Goal: Task Accomplishment & Management: Use online tool/utility

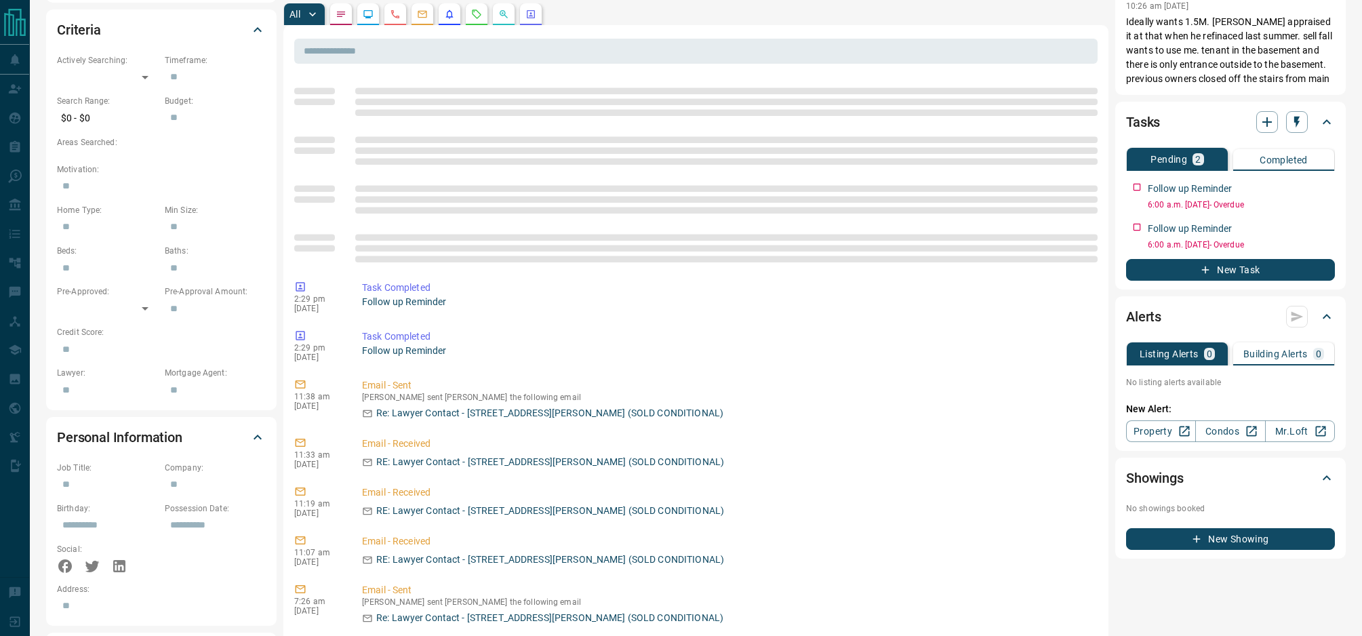
scroll to position [402, 0]
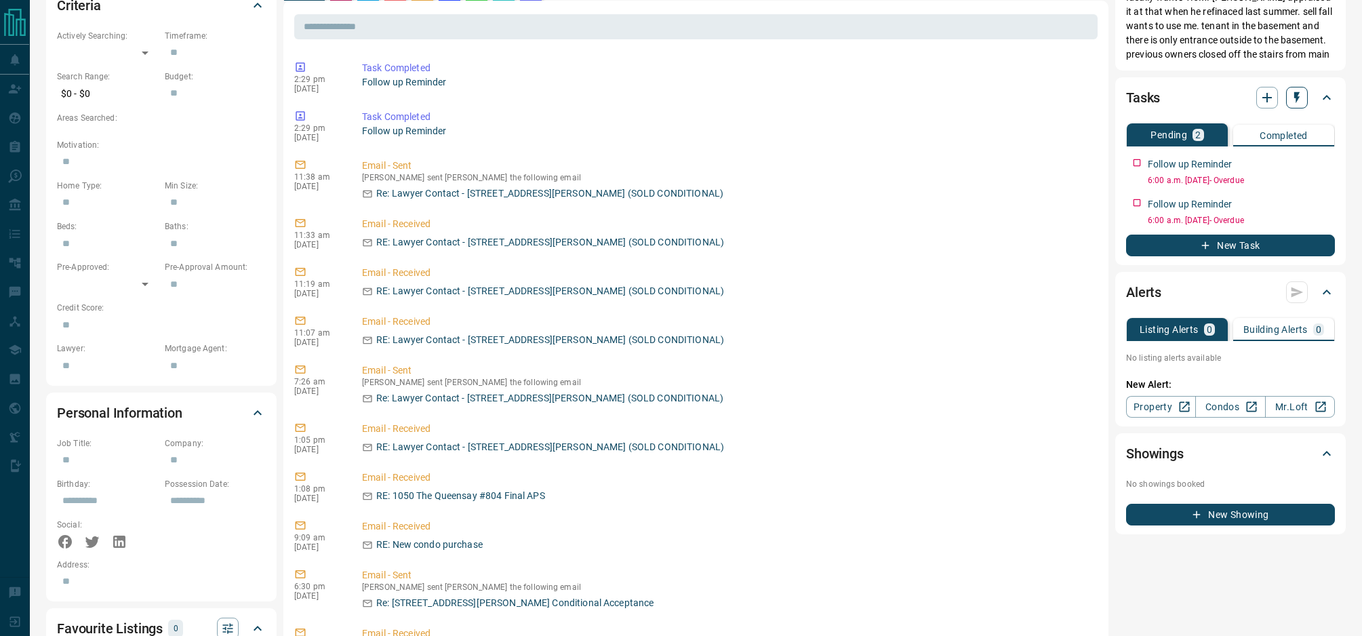
click at [1296, 94] on icon "button" at bounding box center [1297, 98] width 5 height 12
click at [1258, 164] on li "1 Week Follow-Up" at bounding box center [1263, 165] width 92 height 20
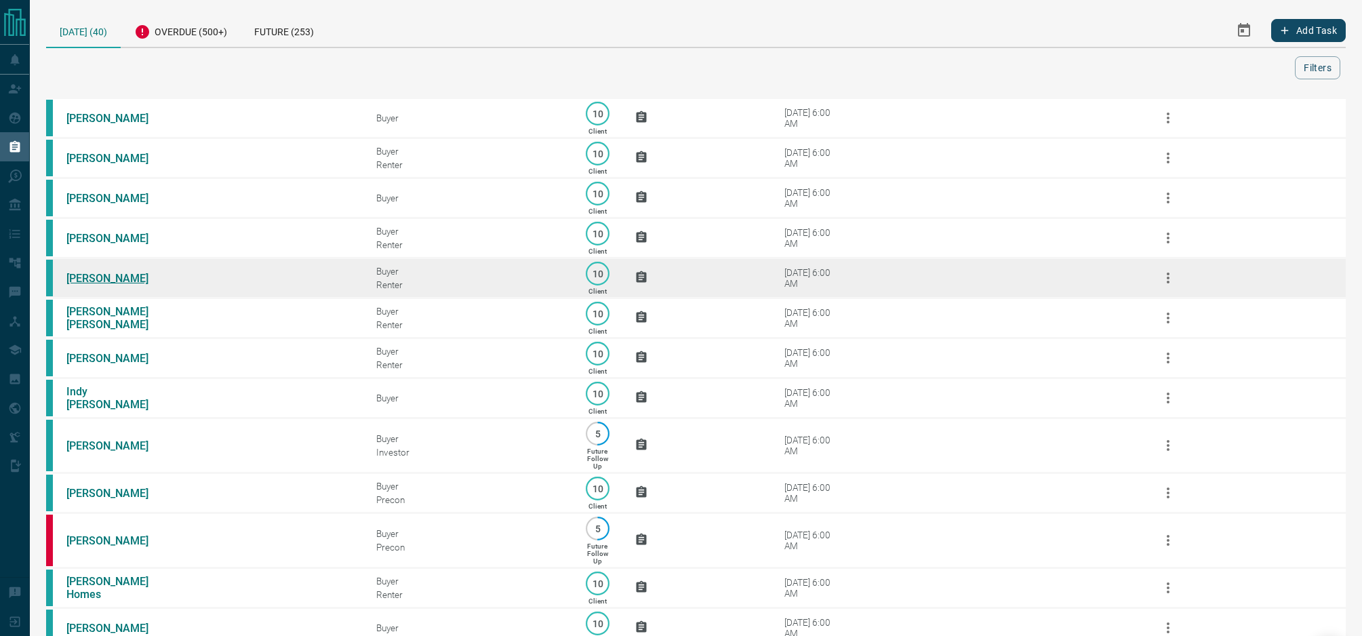
click at [125, 282] on link "[PERSON_NAME]" at bounding box center [117, 278] width 102 height 13
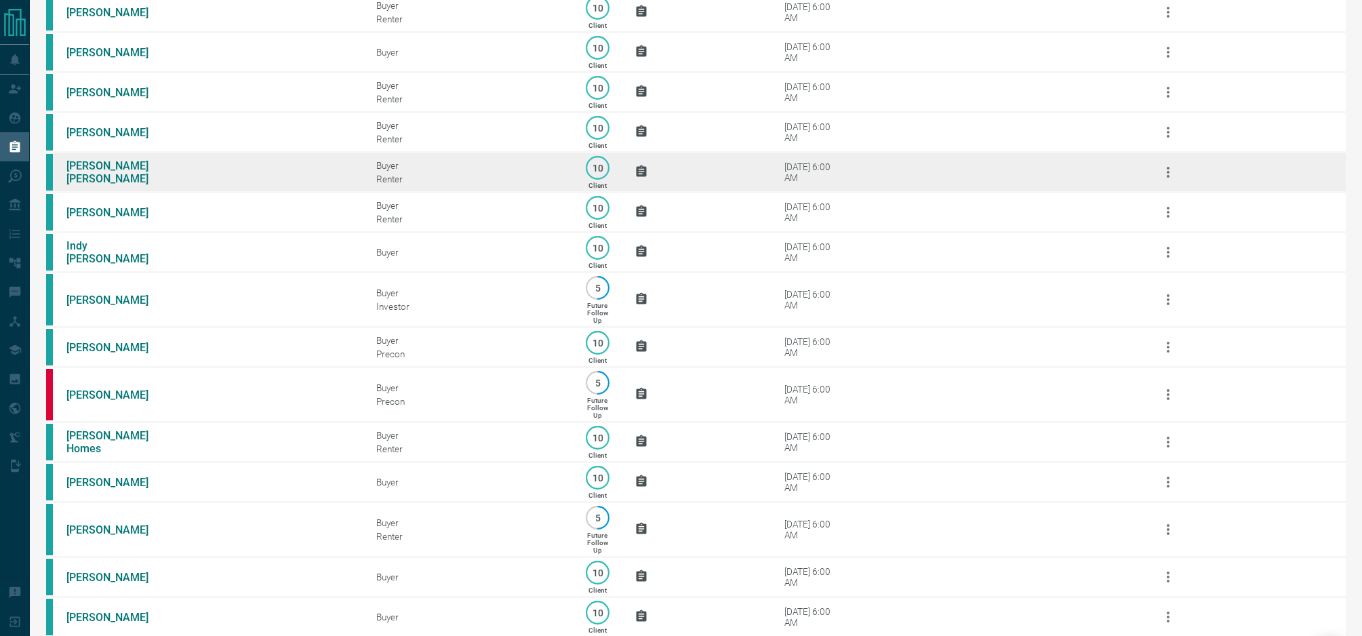
scroll to position [158, 0]
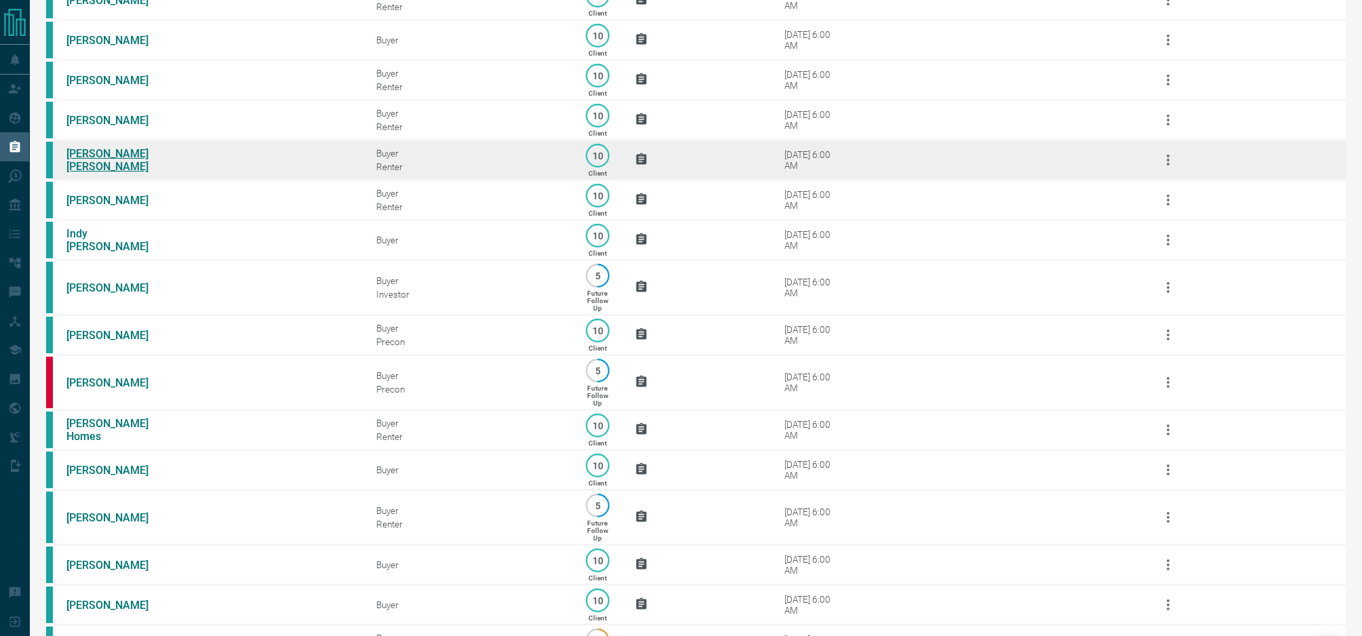
click at [98, 159] on link "[PERSON_NAME] [PERSON_NAME]" at bounding box center [117, 160] width 102 height 26
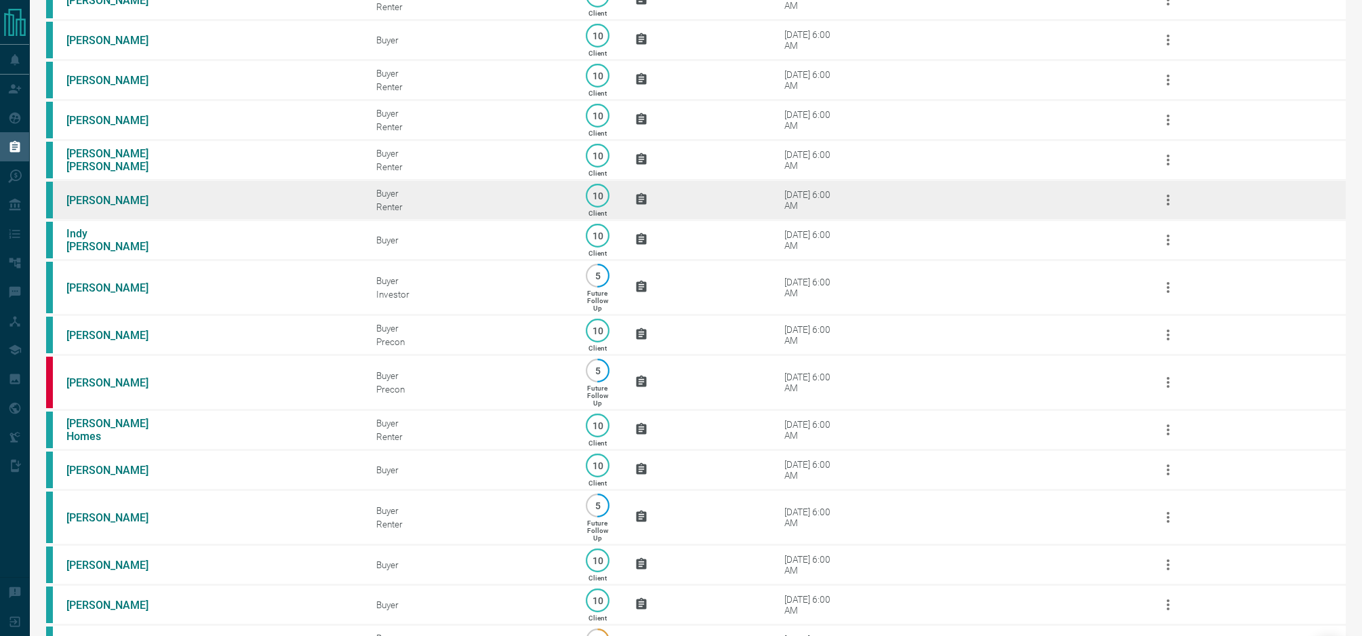
scroll to position [76, 0]
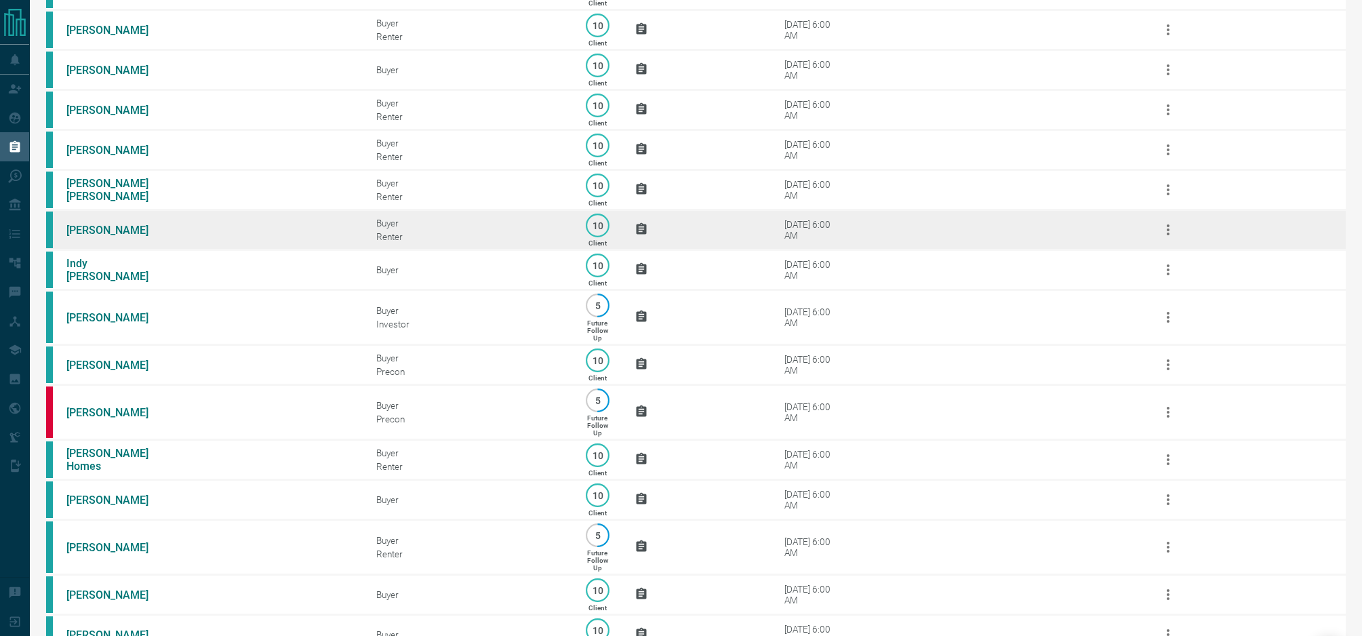
click at [111, 213] on td "[PERSON_NAME]" at bounding box center [201, 230] width 310 height 40
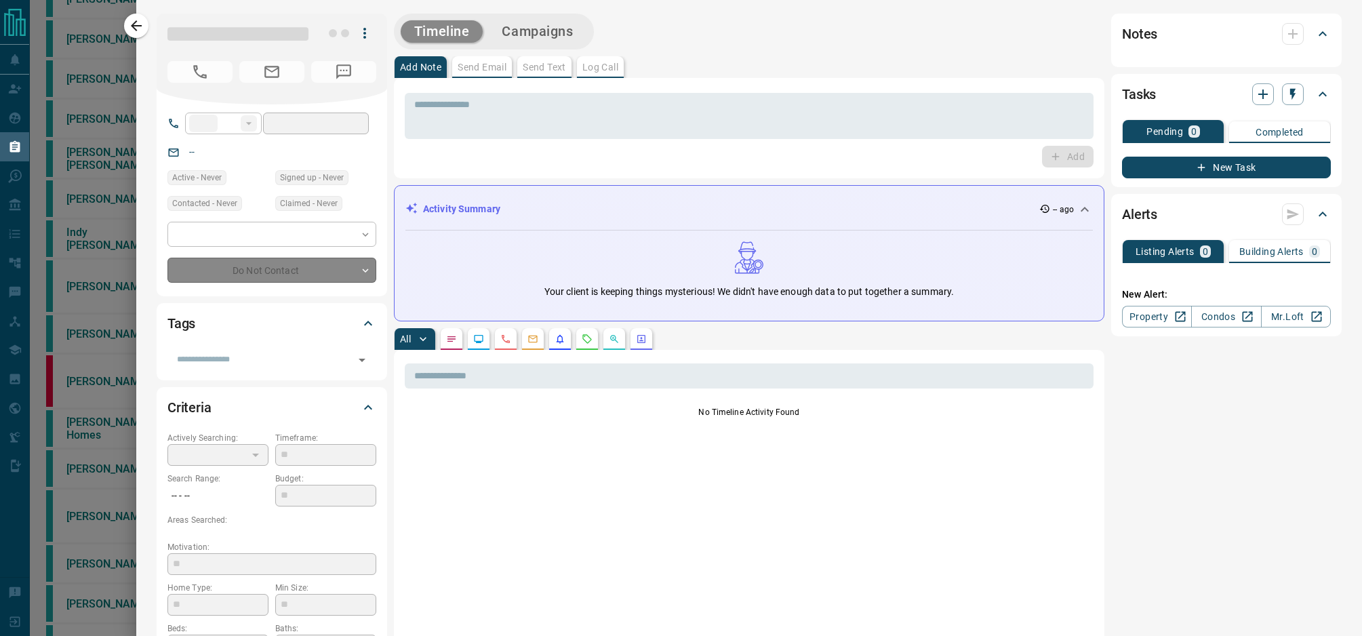
type input "**"
type input "**********"
type input "**"
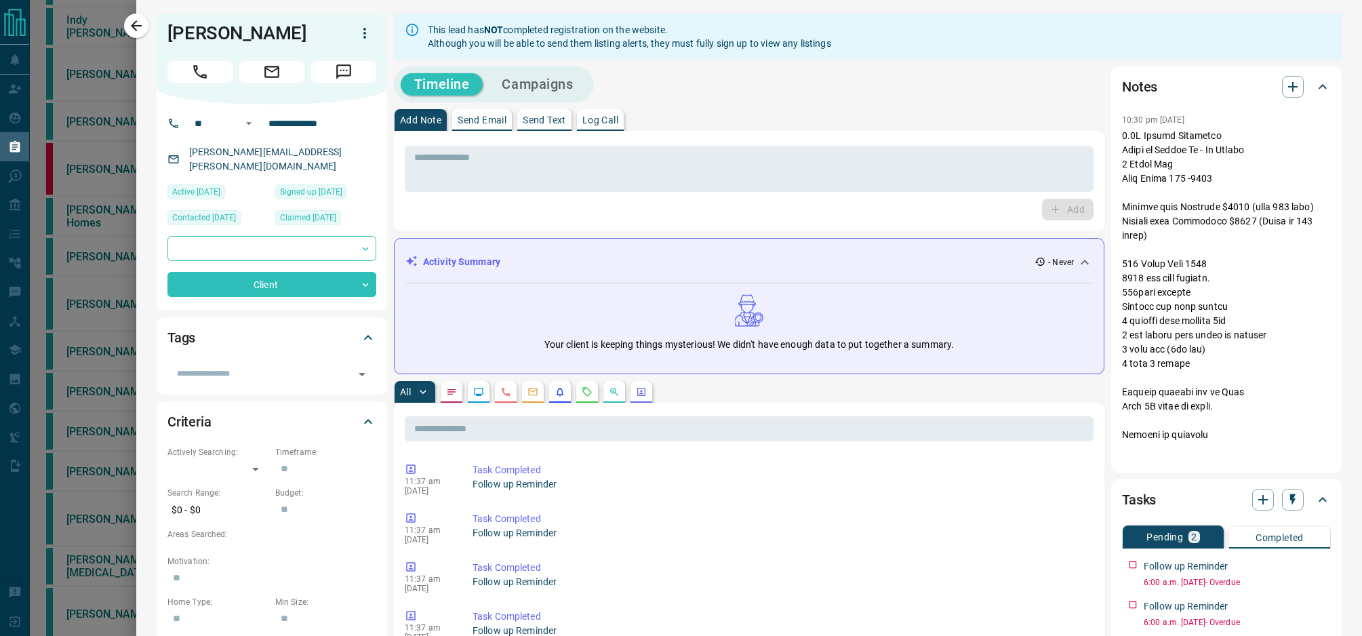
scroll to position [50, 0]
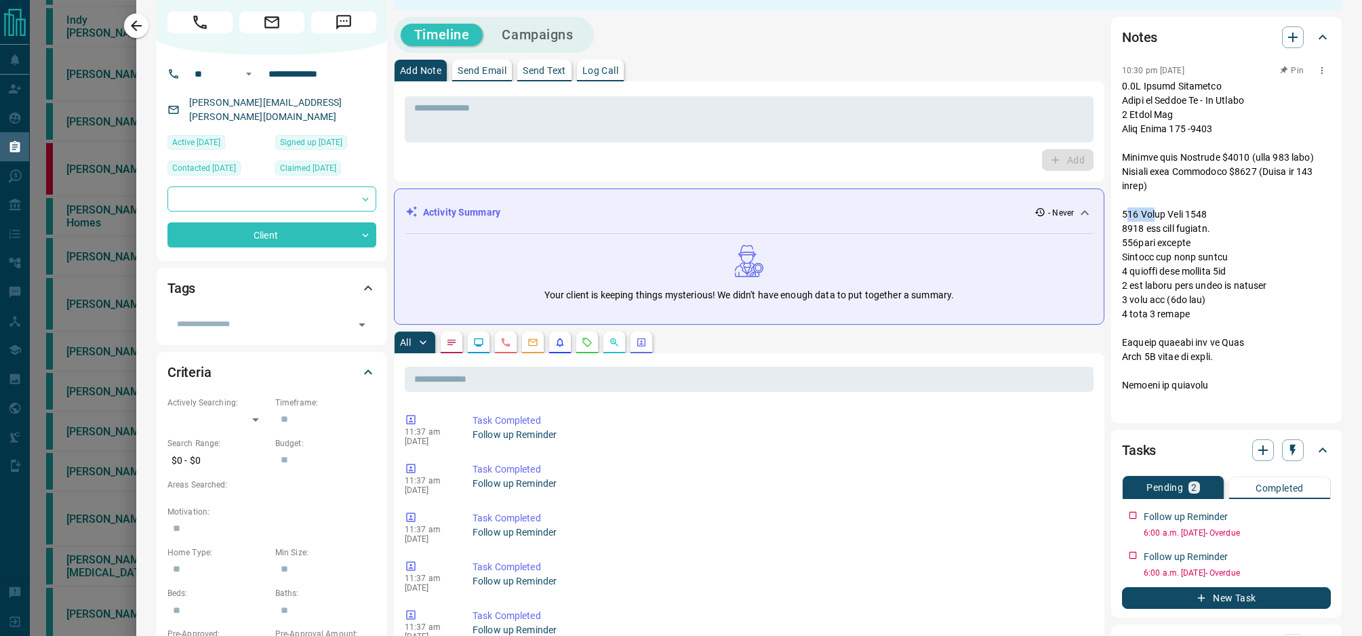
drag, startPoint x: 1125, startPoint y: 215, endPoint x: 1153, endPoint y: 212, distance: 28.6
click at [1156, 212] on p at bounding box center [1226, 542] width 209 height 926
drag, startPoint x: 1122, startPoint y: 212, endPoint x: 1164, endPoint y: 212, distance: 41.4
click at [1164, 212] on p at bounding box center [1226, 542] width 209 height 926
copy p "170 Pears"
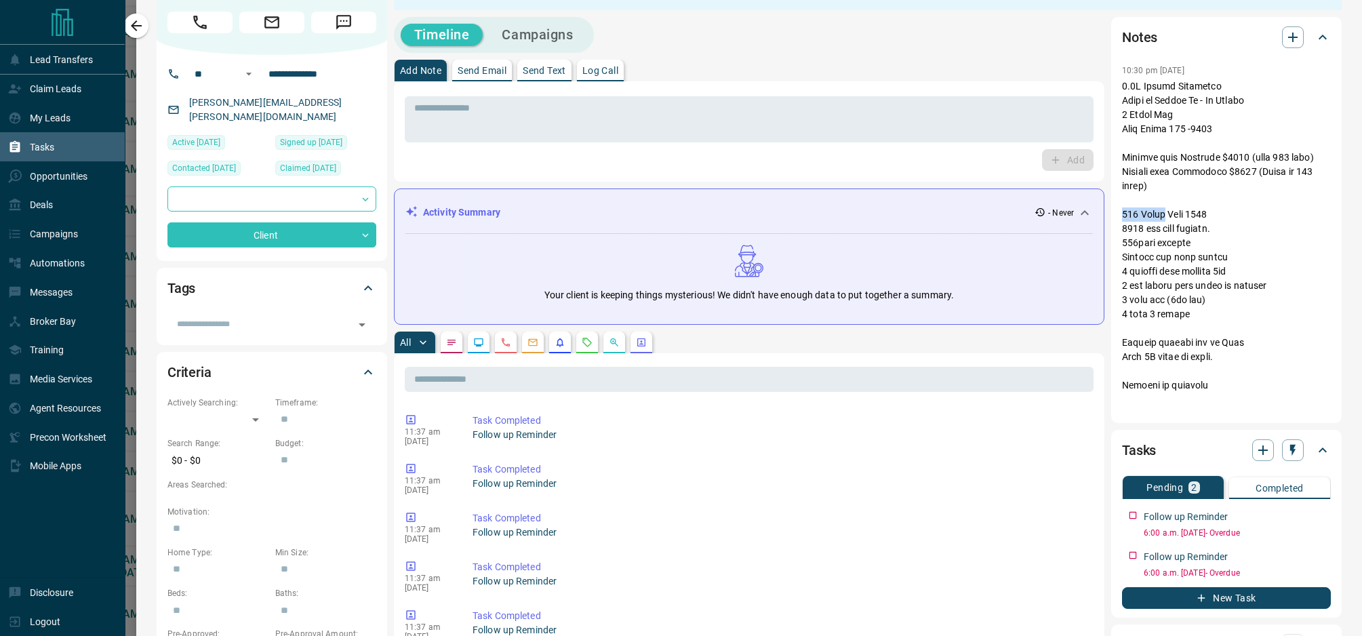
click at [71, 25] on icon "Main Page" at bounding box center [62, 22] width 27 height 27
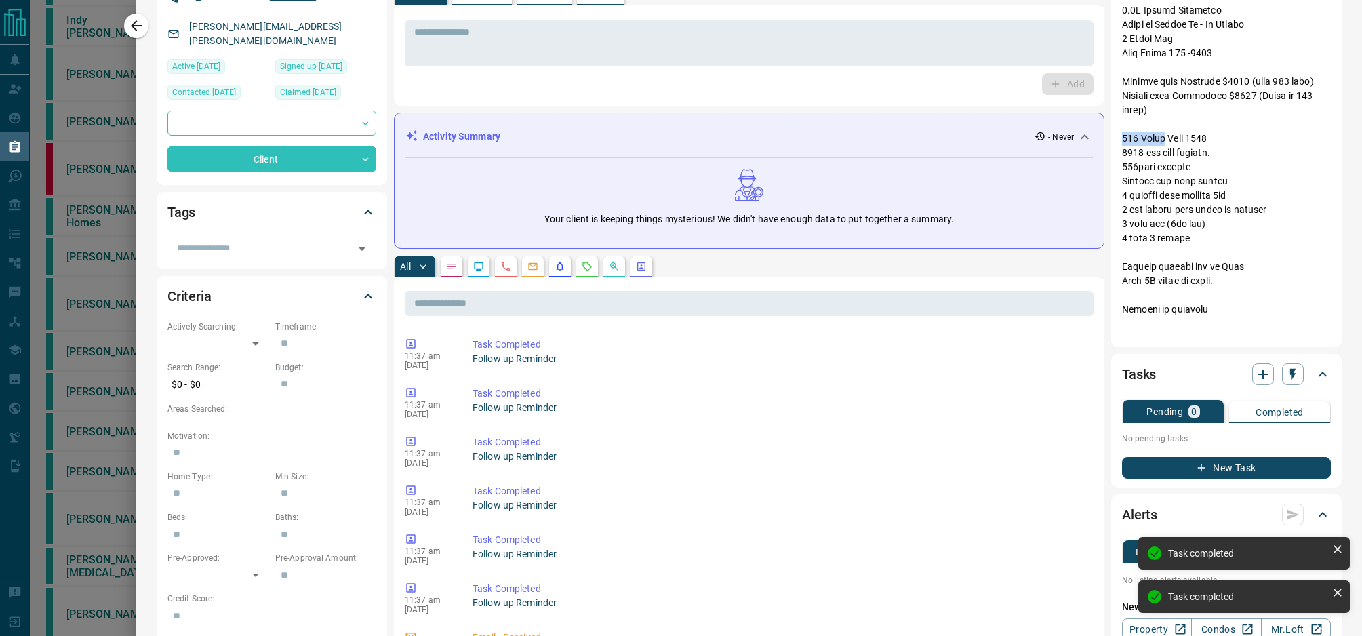
scroll to position [142, 0]
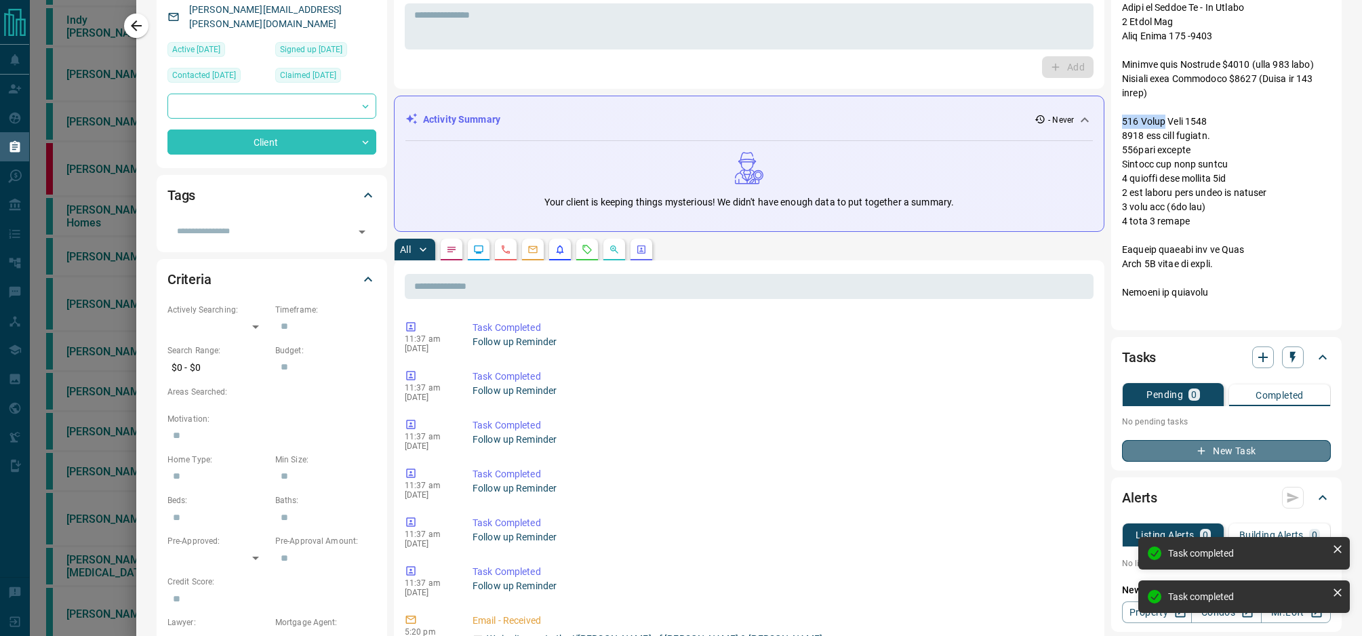
click at [1241, 445] on button "New Task" at bounding box center [1226, 451] width 209 height 22
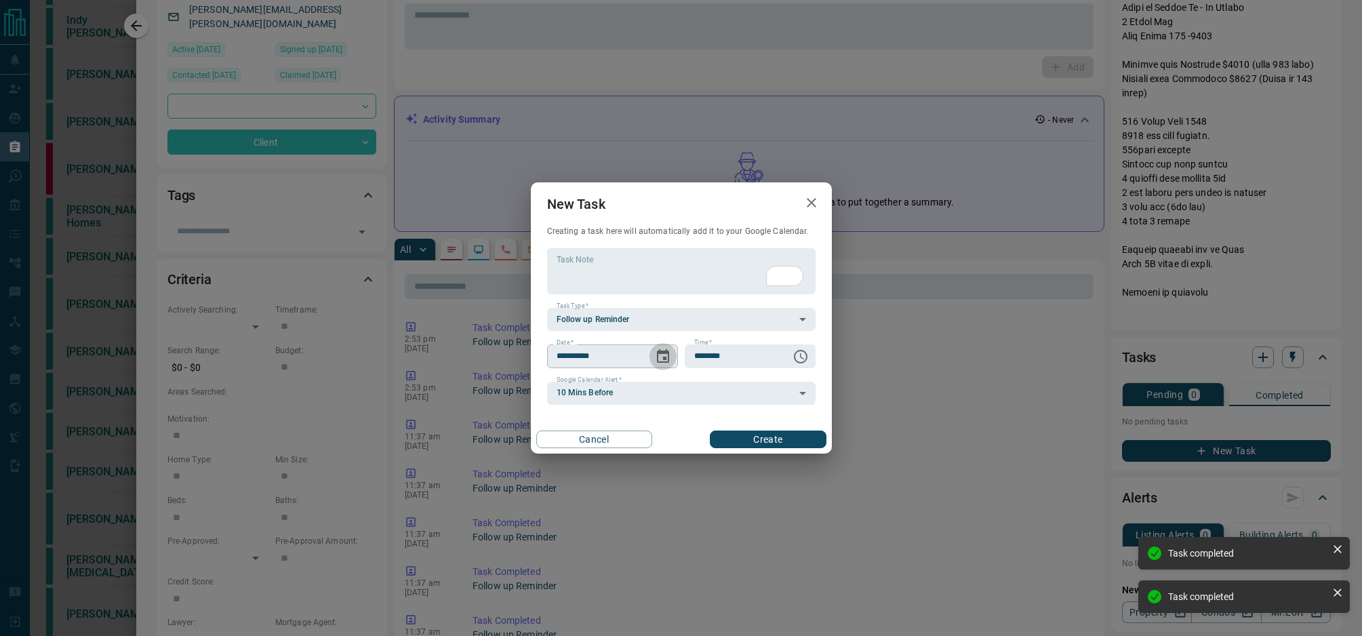
click at [662, 355] on icon "Choose date, selected date is Aug 16, 2025" at bounding box center [663, 357] width 16 height 16
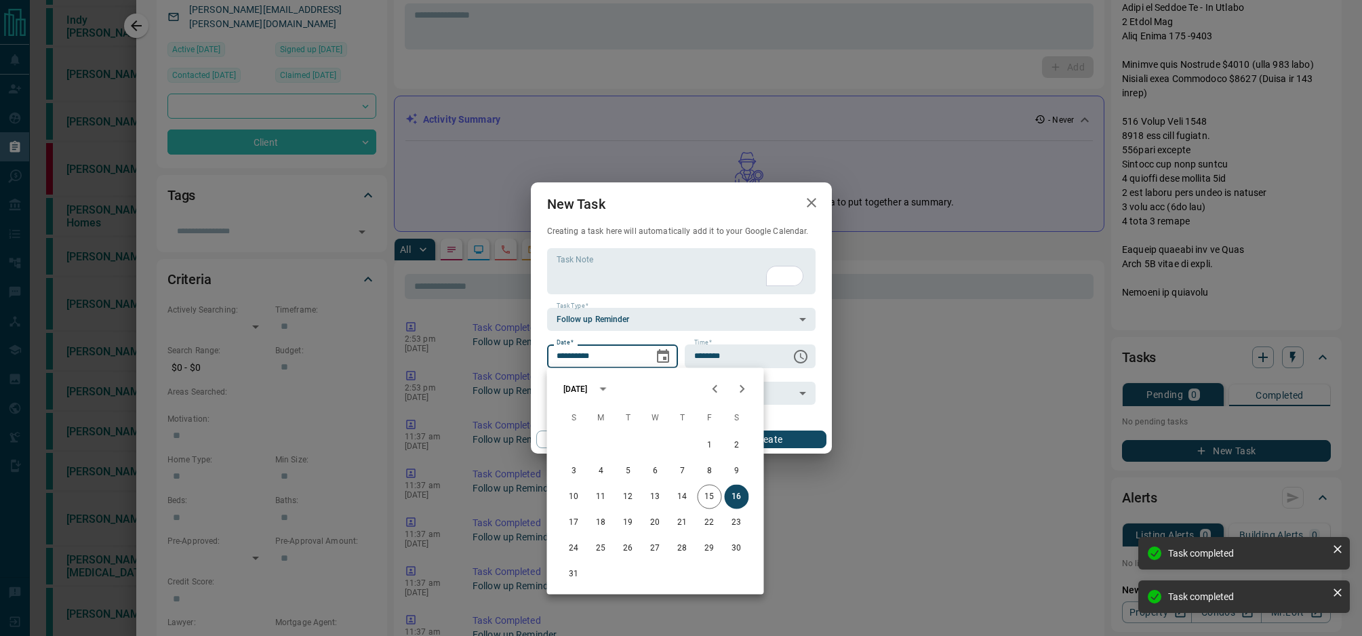
click at [739, 381] on icon "Next month" at bounding box center [742, 389] width 16 height 16
drag, startPoint x: 739, startPoint y: 381, endPoint x: 737, endPoint y: 393, distance: 11.7
click at [739, 381] on icon "Next month" at bounding box center [742, 389] width 16 height 16
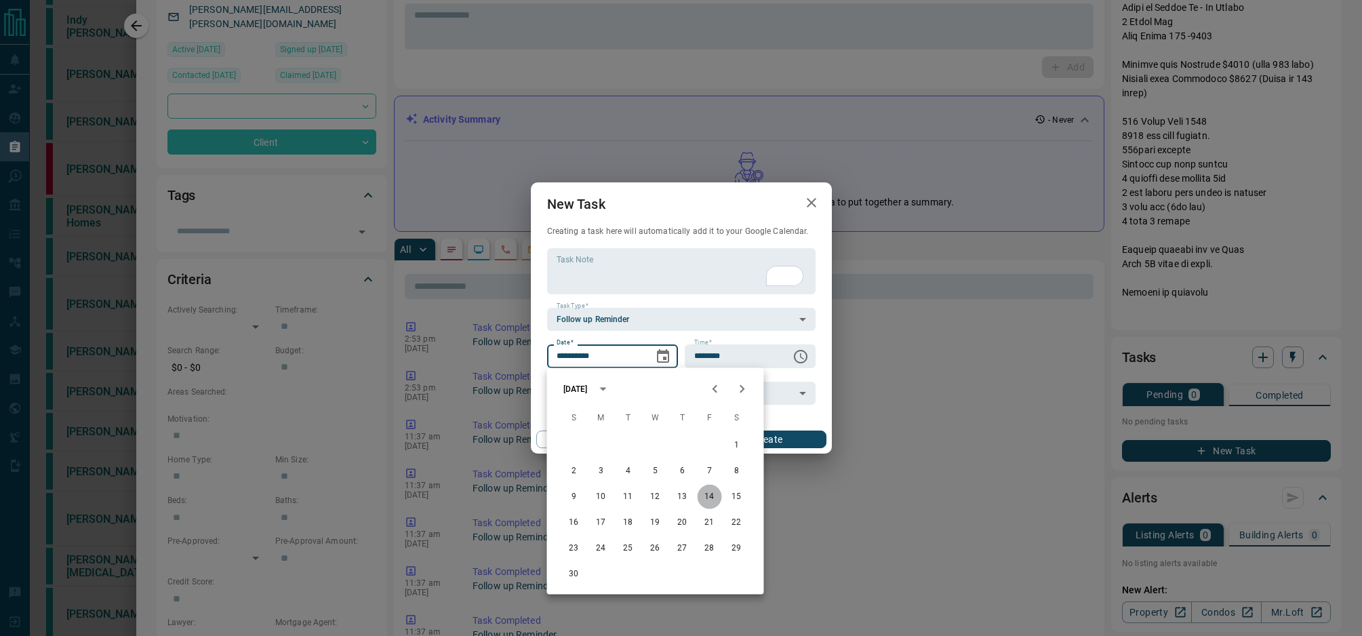
click at [710, 496] on button "14" at bounding box center [710, 497] width 24 height 24
type input "**********"
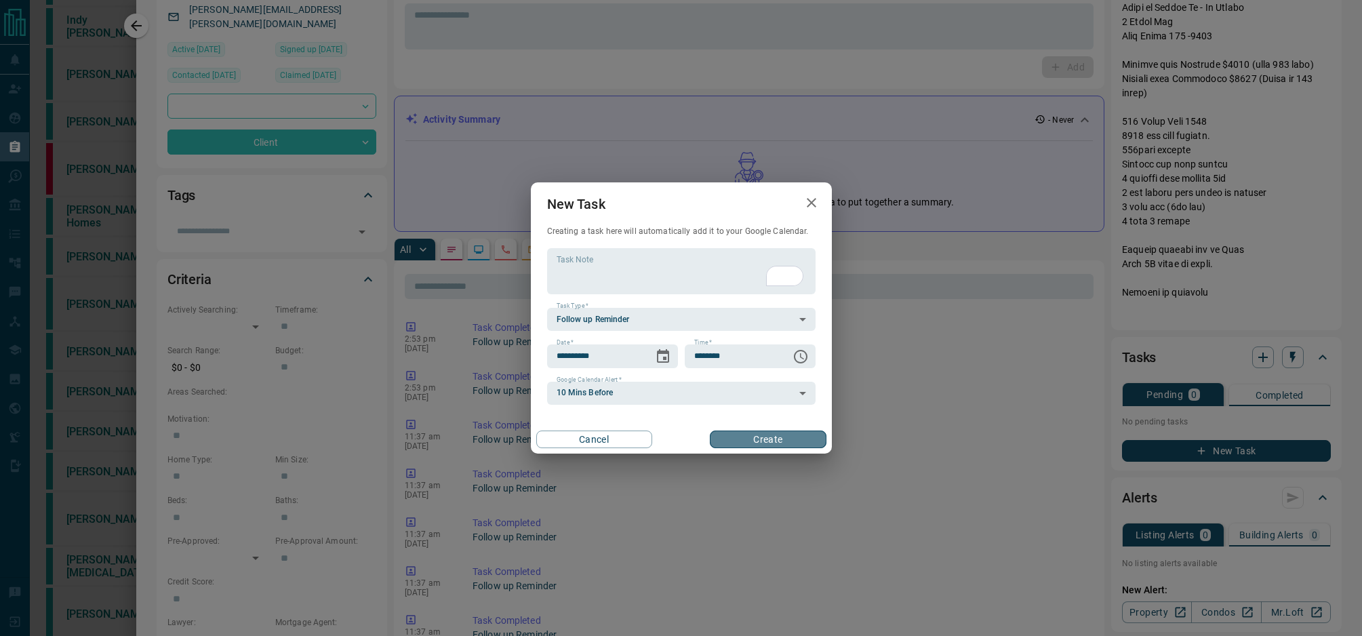
click at [787, 433] on button "Create" at bounding box center [768, 440] width 116 height 18
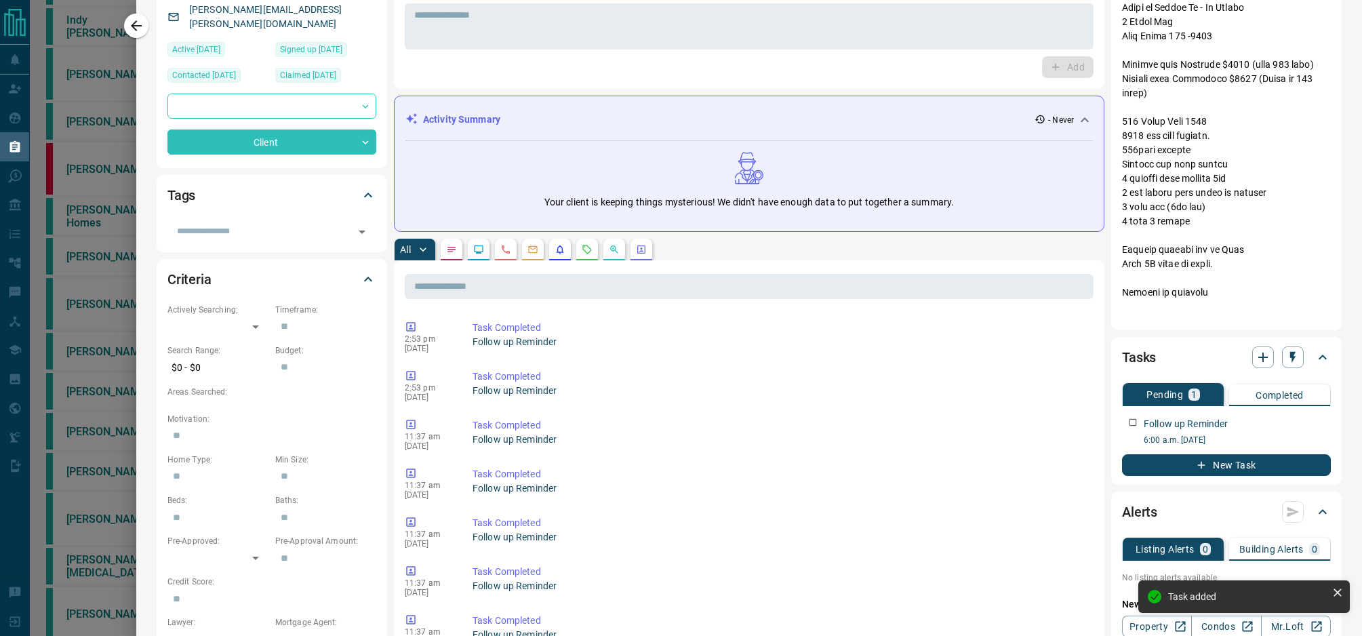
click at [101, 94] on div at bounding box center [681, 318] width 1362 height 636
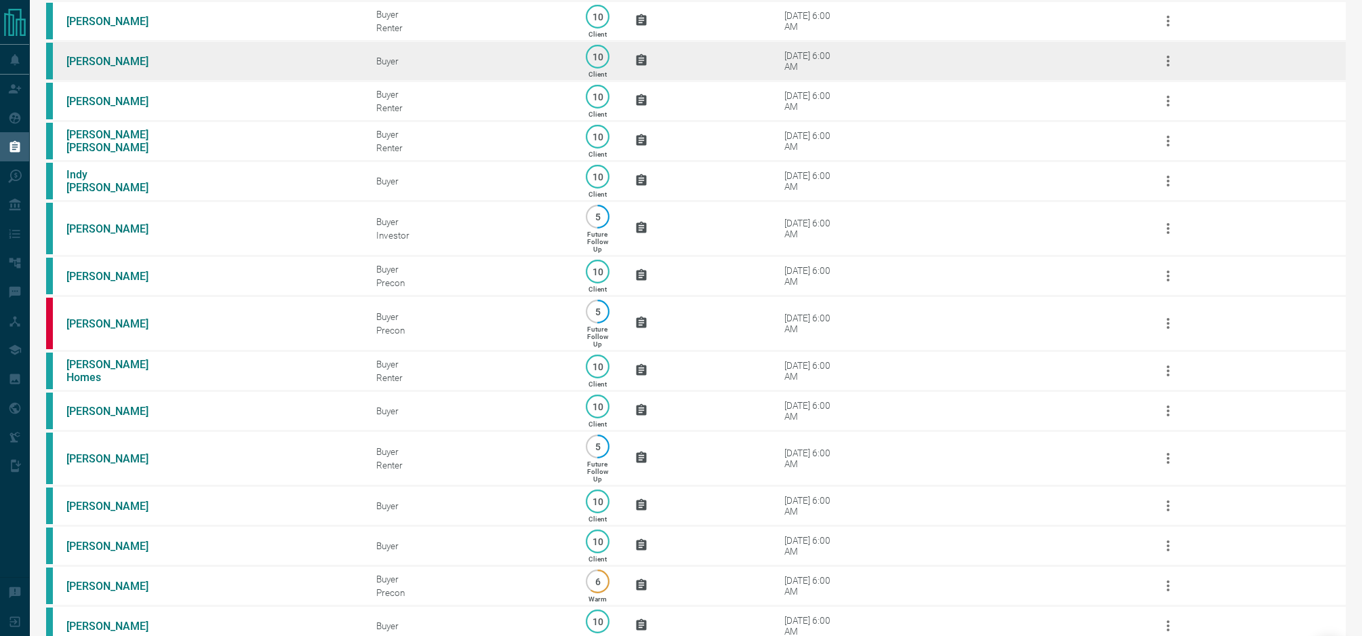
scroll to position [147, 0]
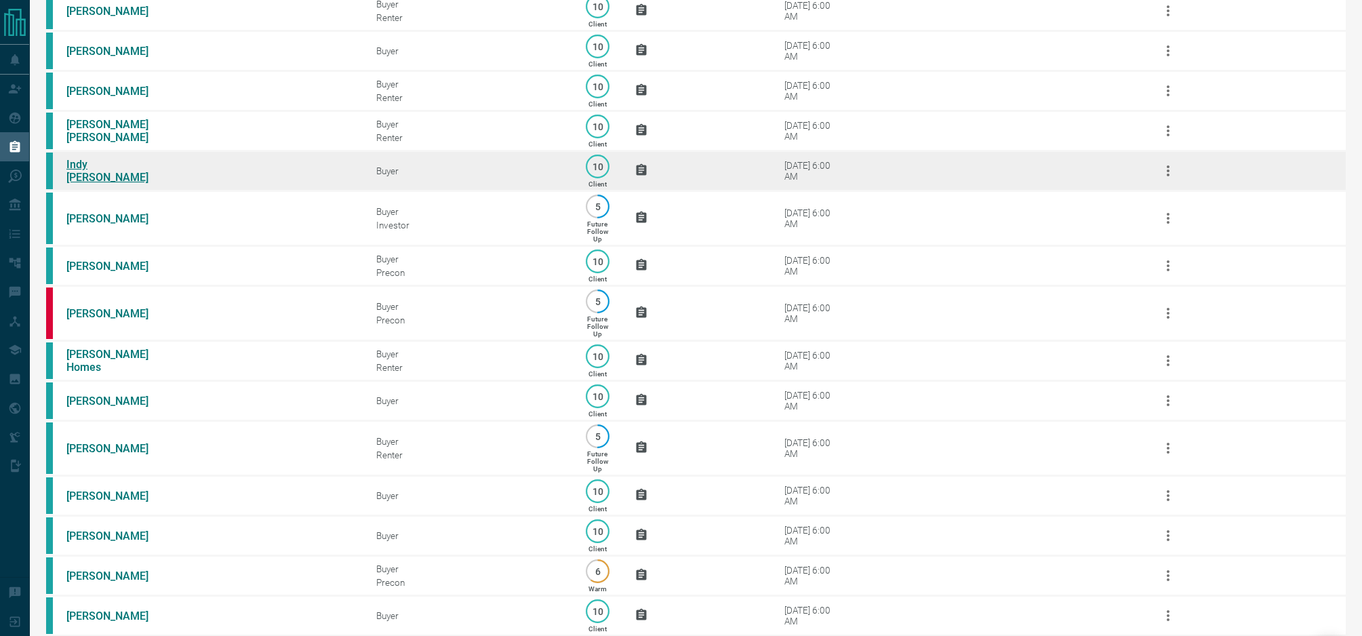
click at [107, 178] on link "Indy [PERSON_NAME]" at bounding box center [117, 171] width 102 height 26
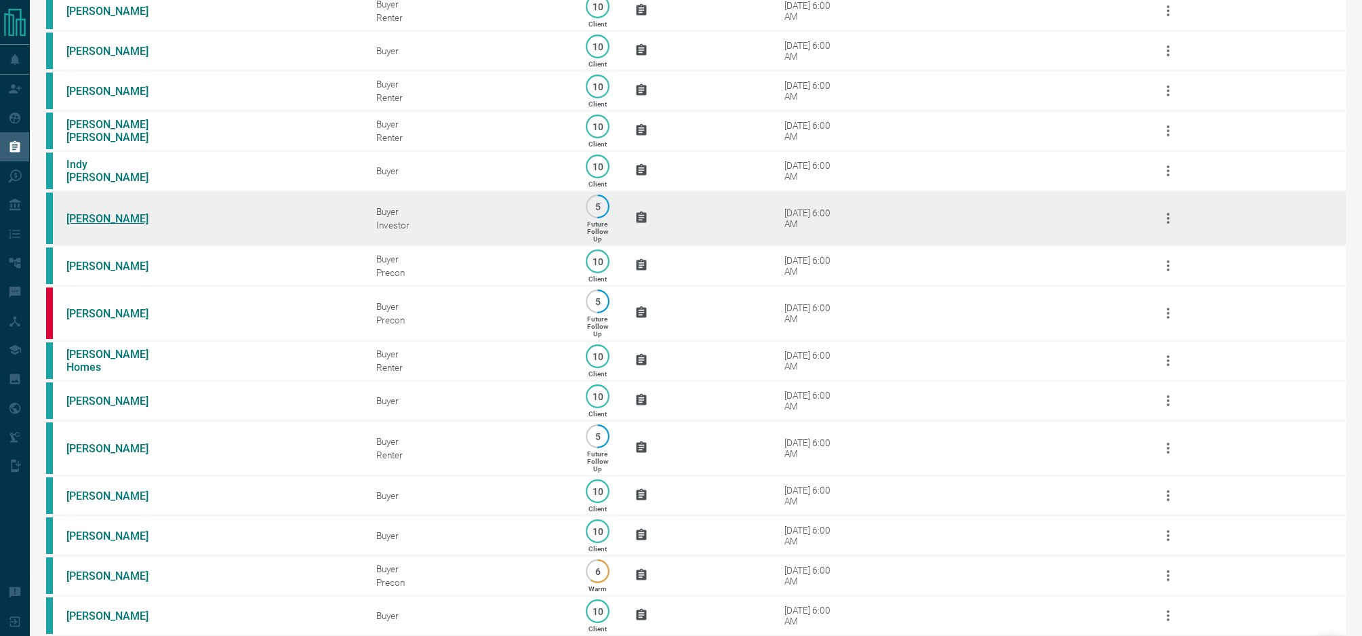
click at [113, 225] on link "[PERSON_NAME]" at bounding box center [117, 218] width 102 height 13
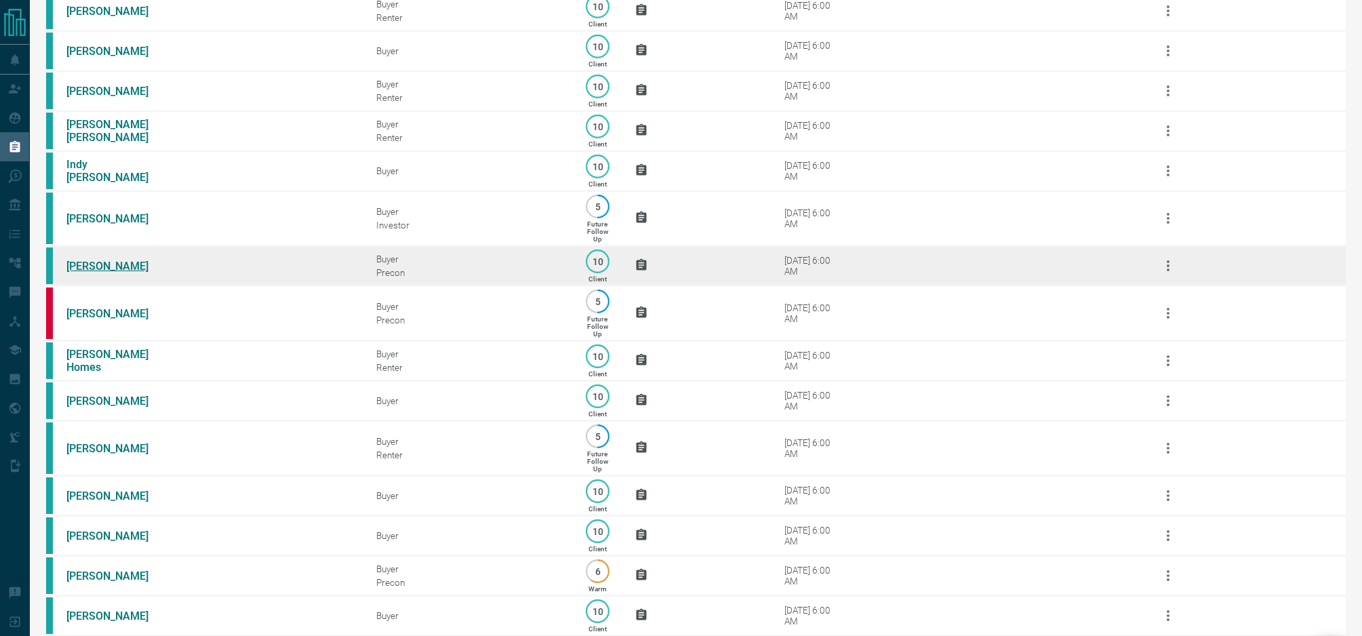
click at [105, 273] on link "[PERSON_NAME]" at bounding box center [117, 266] width 102 height 13
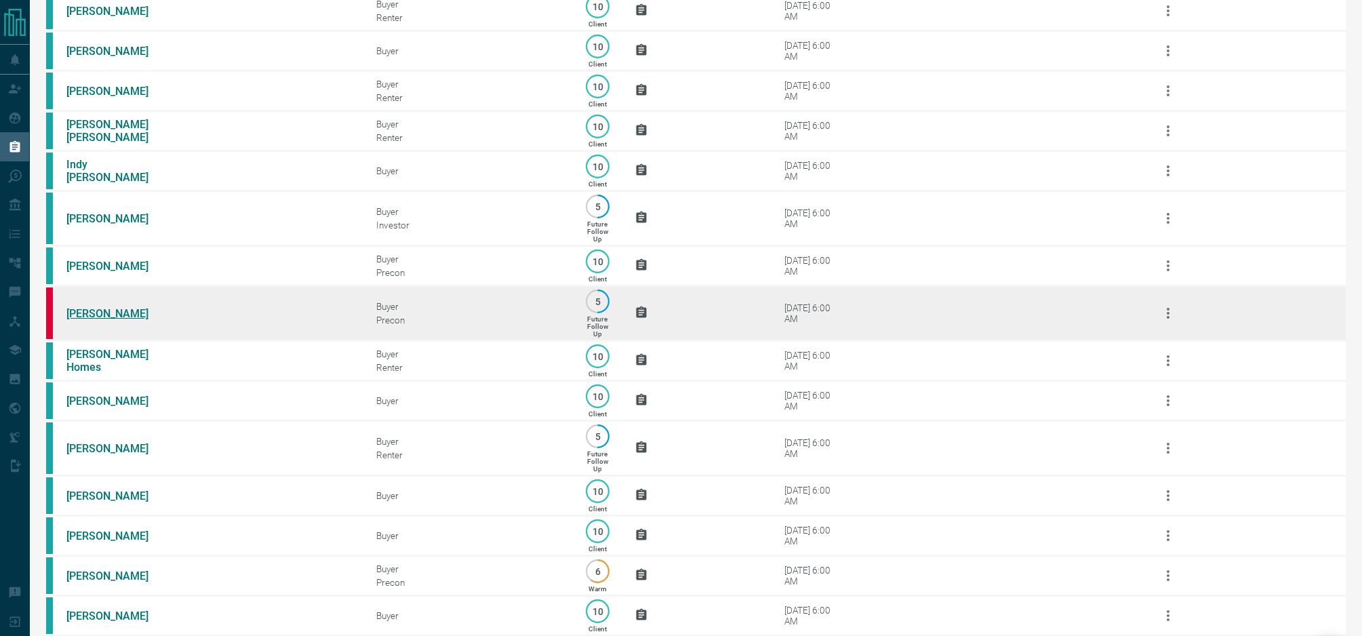
click at [87, 320] on link "[PERSON_NAME]" at bounding box center [117, 313] width 102 height 13
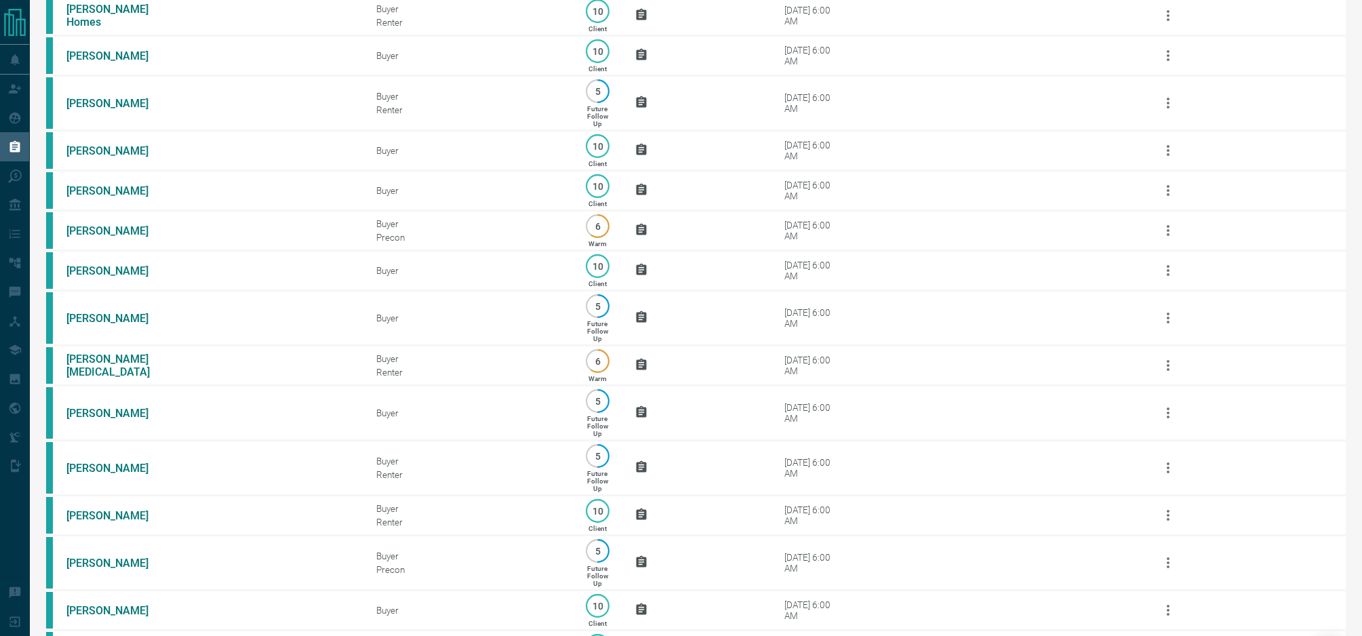
scroll to position [502, 0]
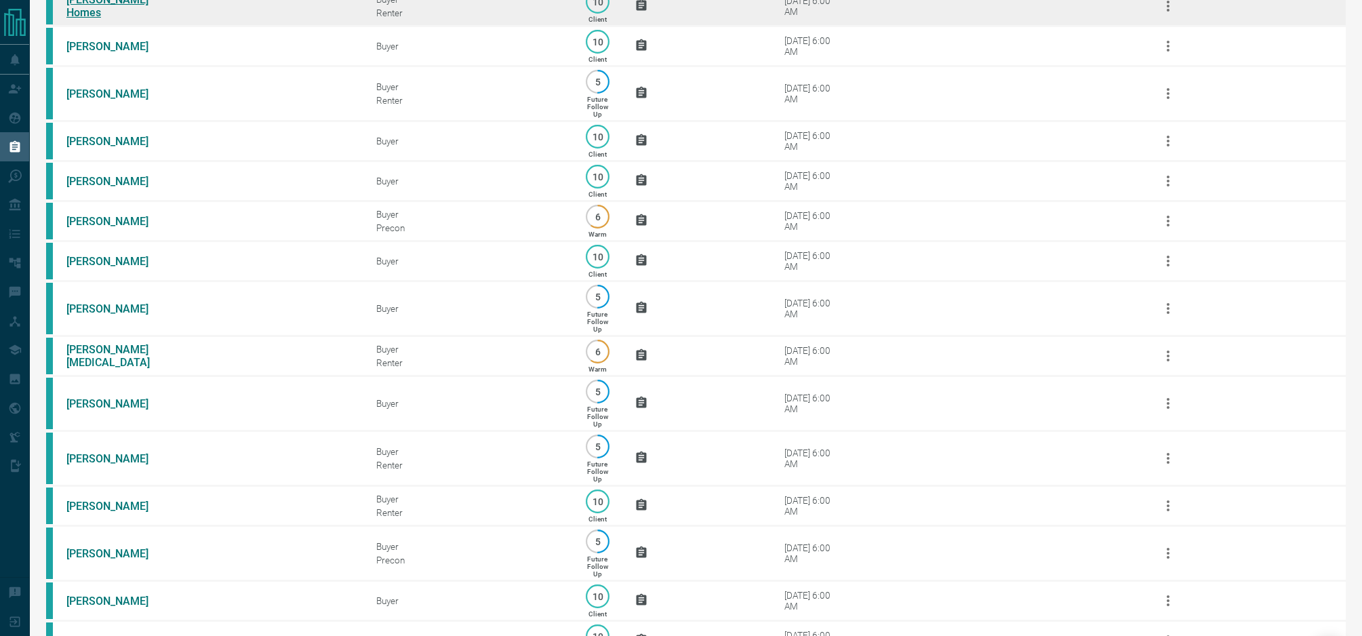
click at [92, 18] on link "[PERSON_NAME] Homes" at bounding box center [117, 6] width 102 height 26
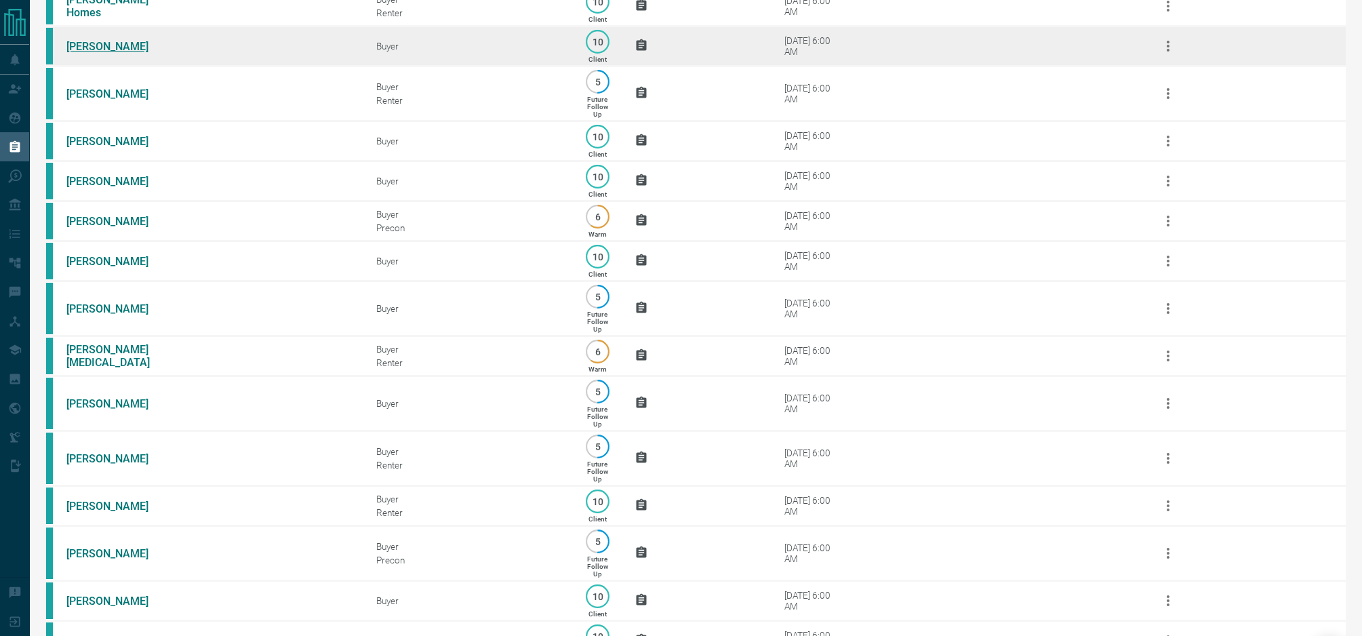
click at [91, 53] on link "[PERSON_NAME]" at bounding box center [117, 46] width 102 height 13
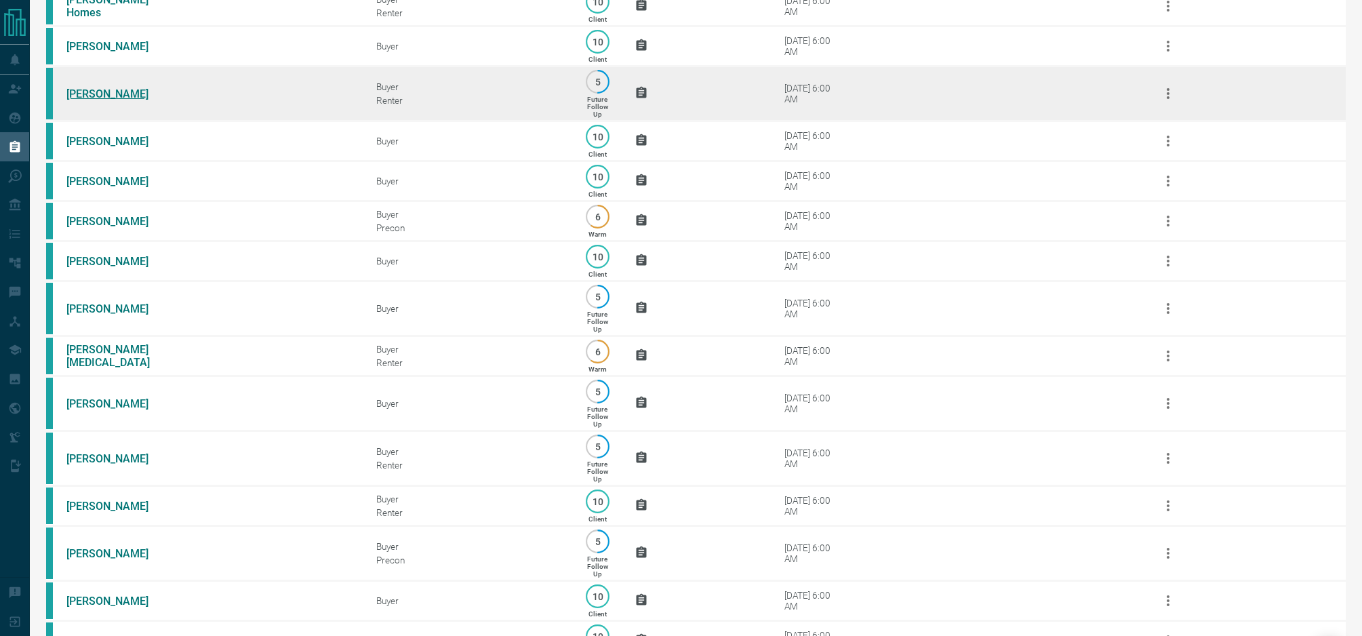
click at [114, 100] on link "[PERSON_NAME]" at bounding box center [117, 93] width 102 height 13
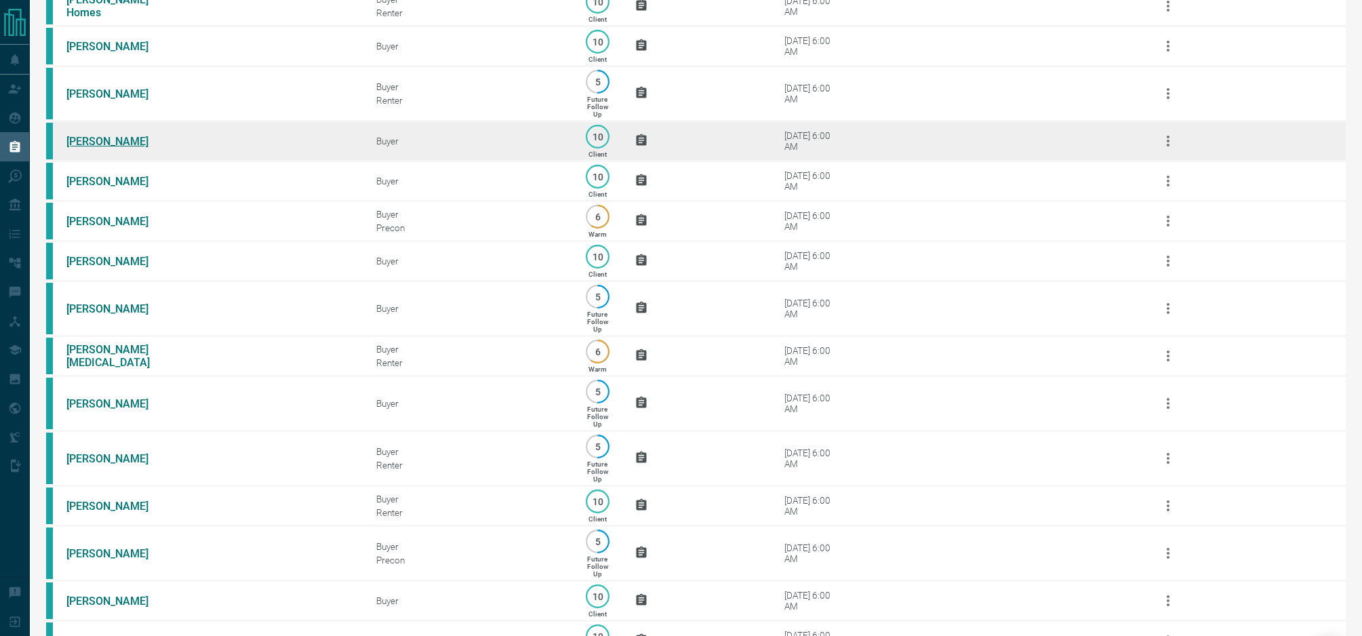
click at [102, 148] on link "[PERSON_NAME]" at bounding box center [117, 141] width 102 height 13
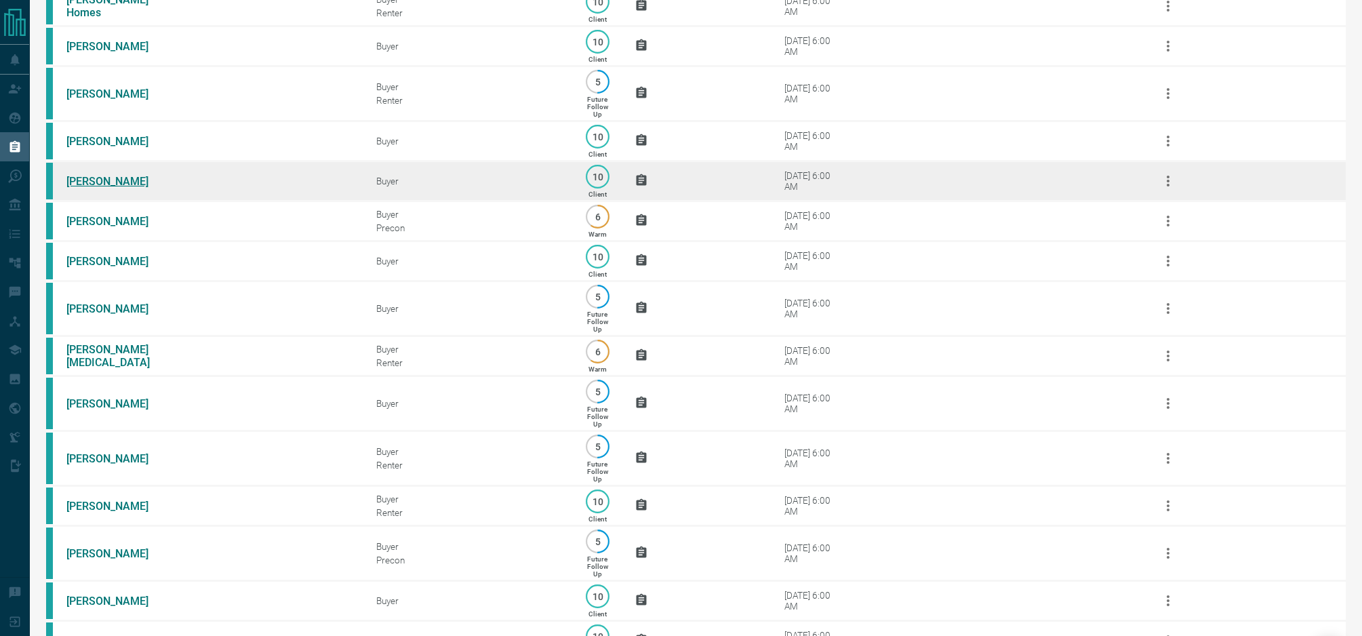
click at [122, 188] on link "[PERSON_NAME]" at bounding box center [117, 181] width 102 height 13
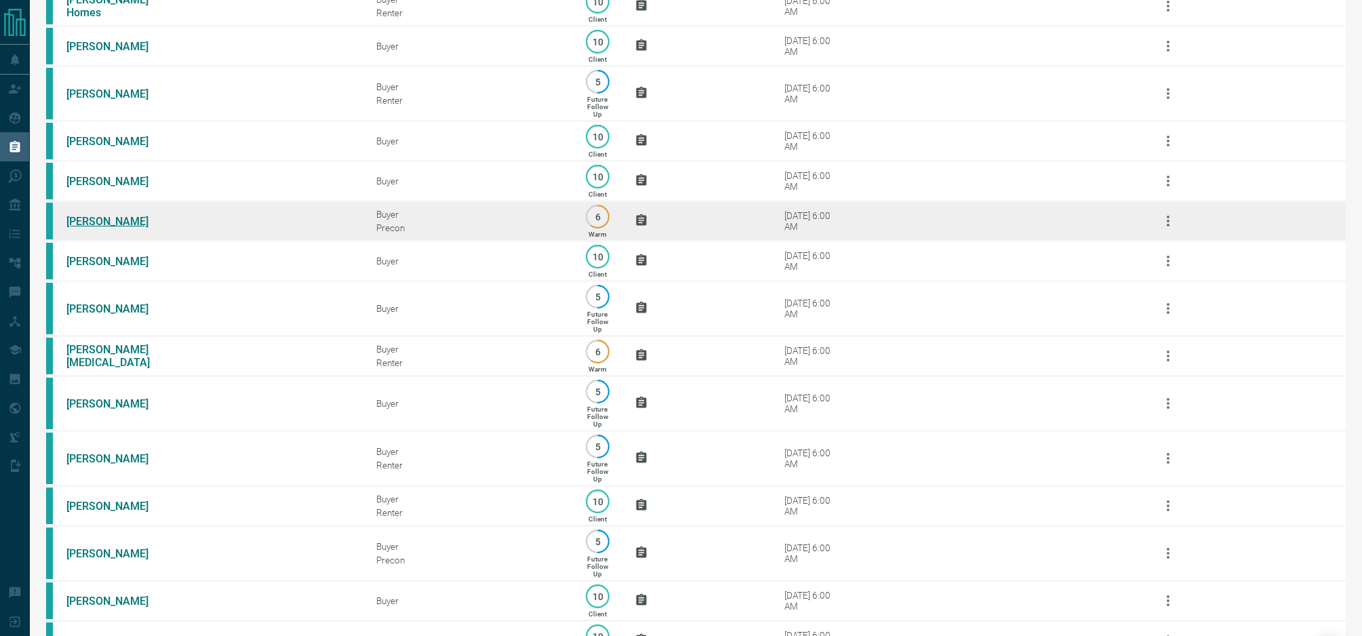
click at [103, 228] on link "[PERSON_NAME]" at bounding box center [117, 221] width 102 height 13
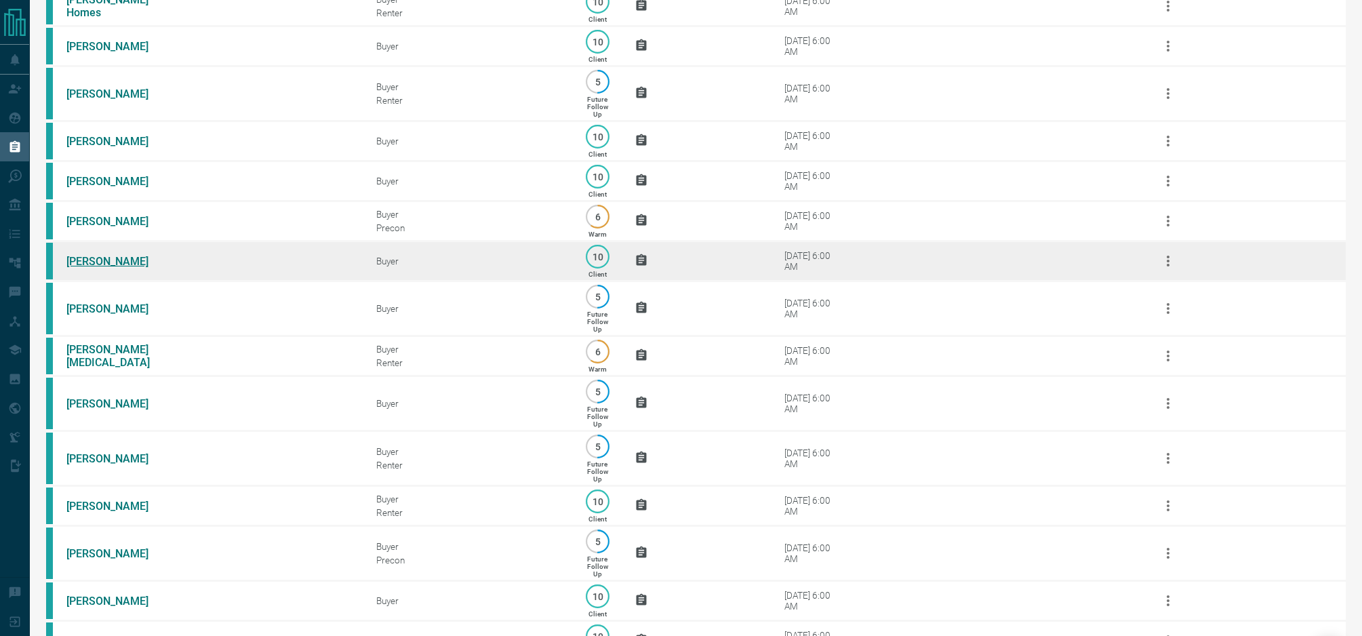
click at [117, 268] on link "[PERSON_NAME]" at bounding box center [117, 261] width 102 height 13
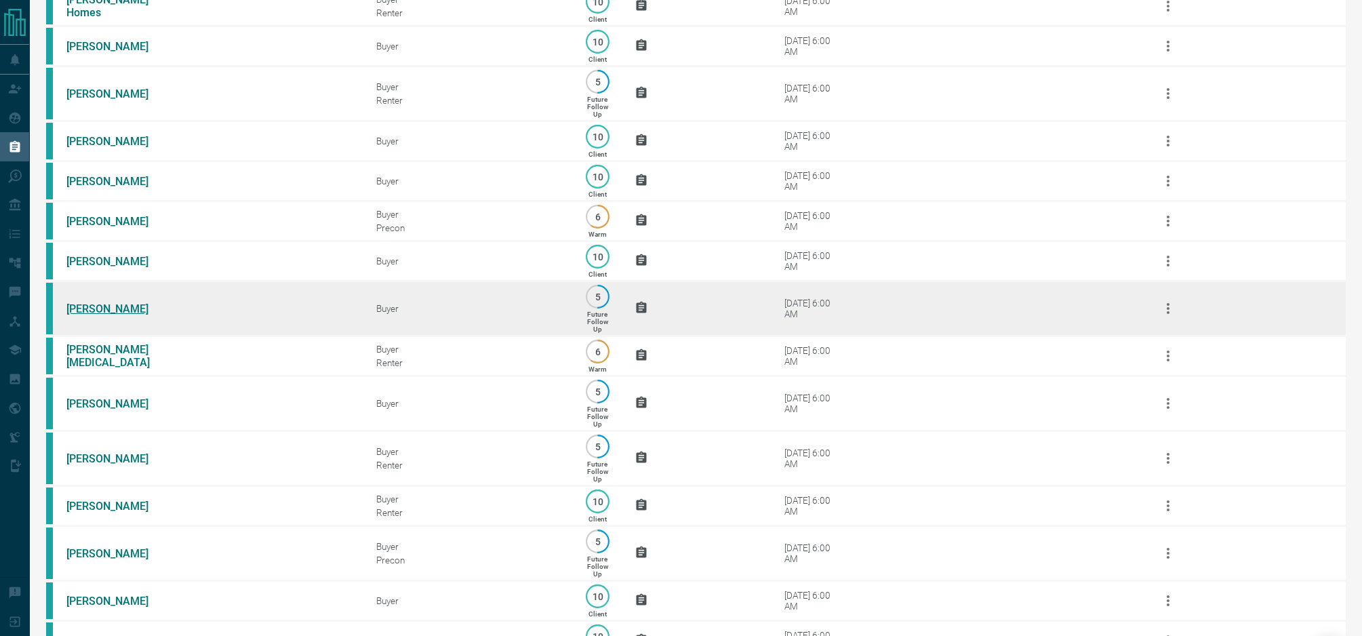
click at [94, 315] on link "[PERSON_NAME]" at bounding box center [117, 308] width 102 height 13
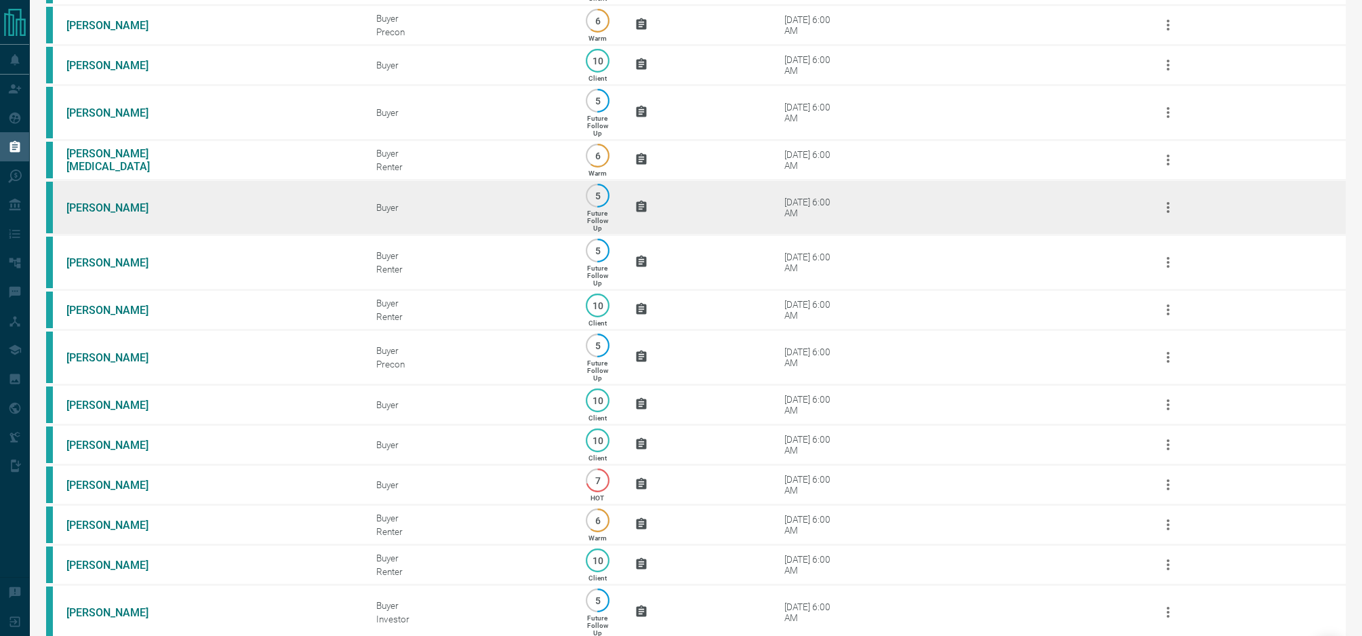
scroll to position [698, 0]
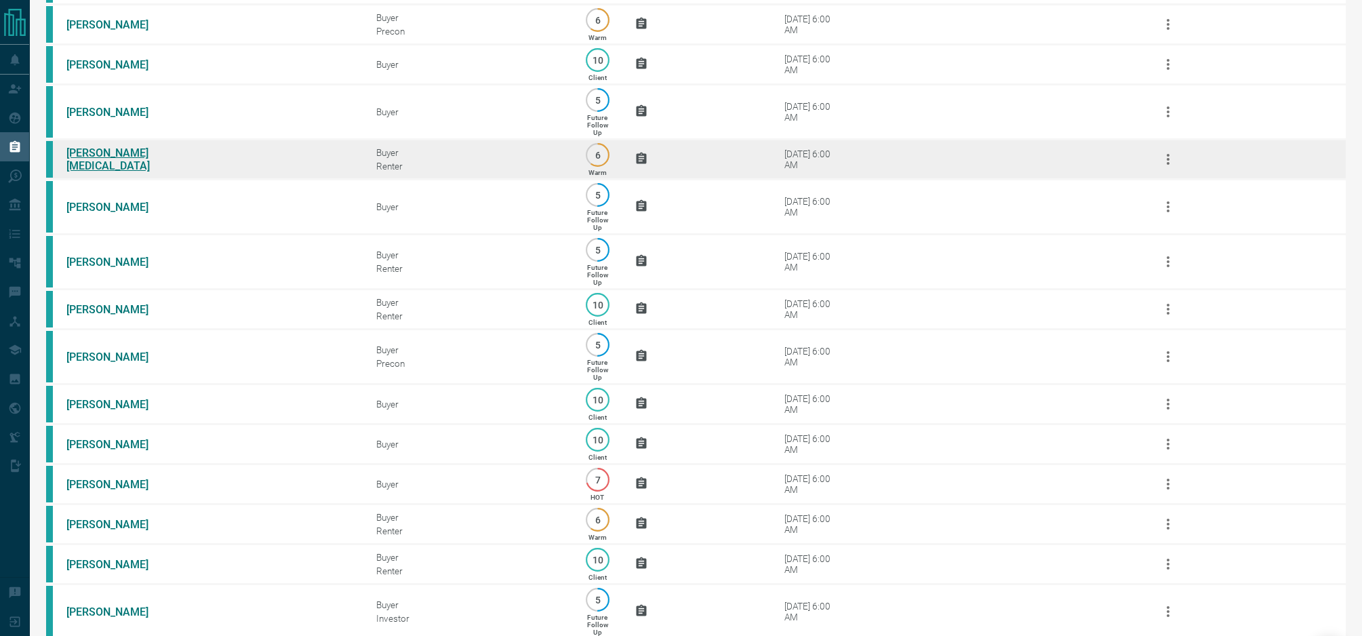
click at [118, 172] on link "[PERSON_NAME][MEDICAL_DATA]" at bounding box center [117, 159] width 102 height 26
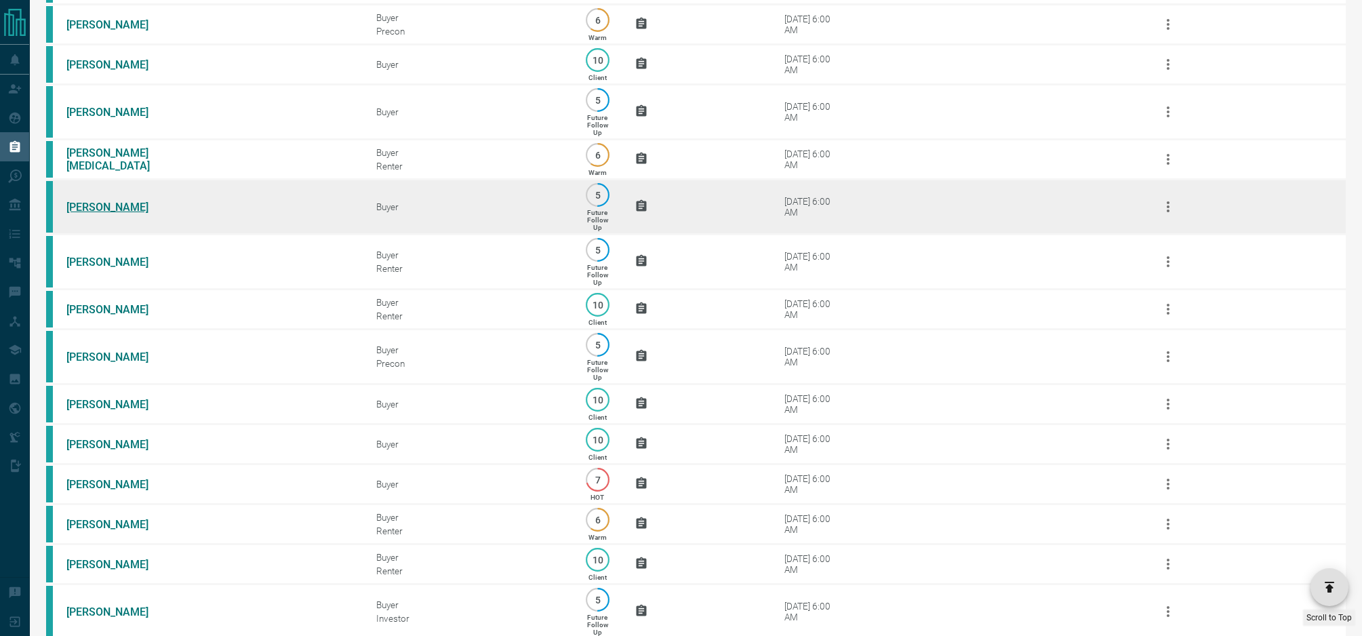
click at [97, 214] on link "[PERSON_NAME]" at bounding box center [117, 207] width 102 height 13
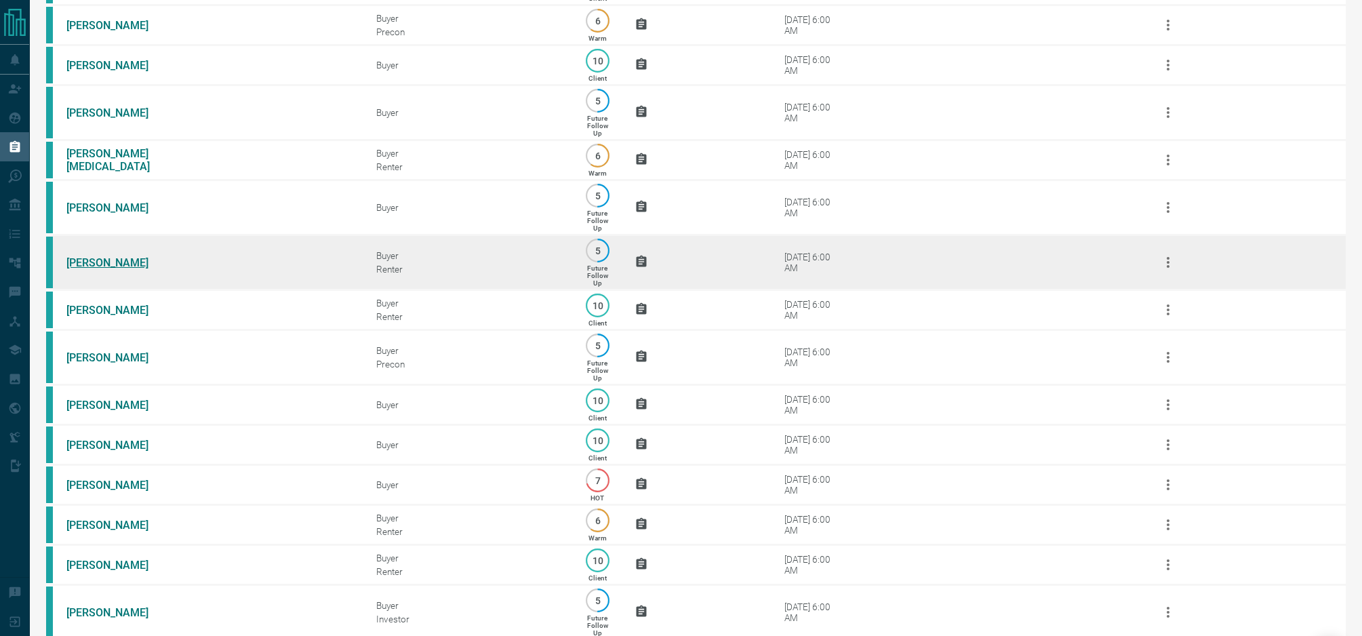
scroll to position [699, 0]
click at [110, 268] on link "[PERSON_NAME]" at bounding box center [117, 261] width 102 height 13
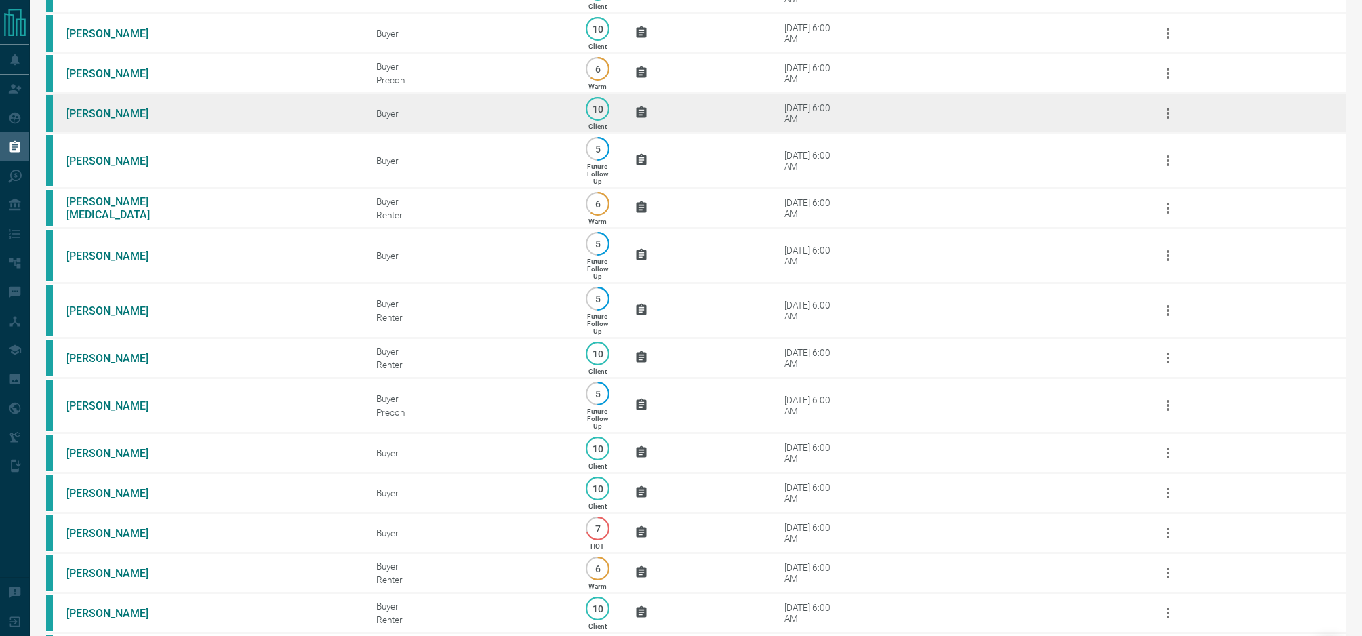
scroll to position [646, 0]
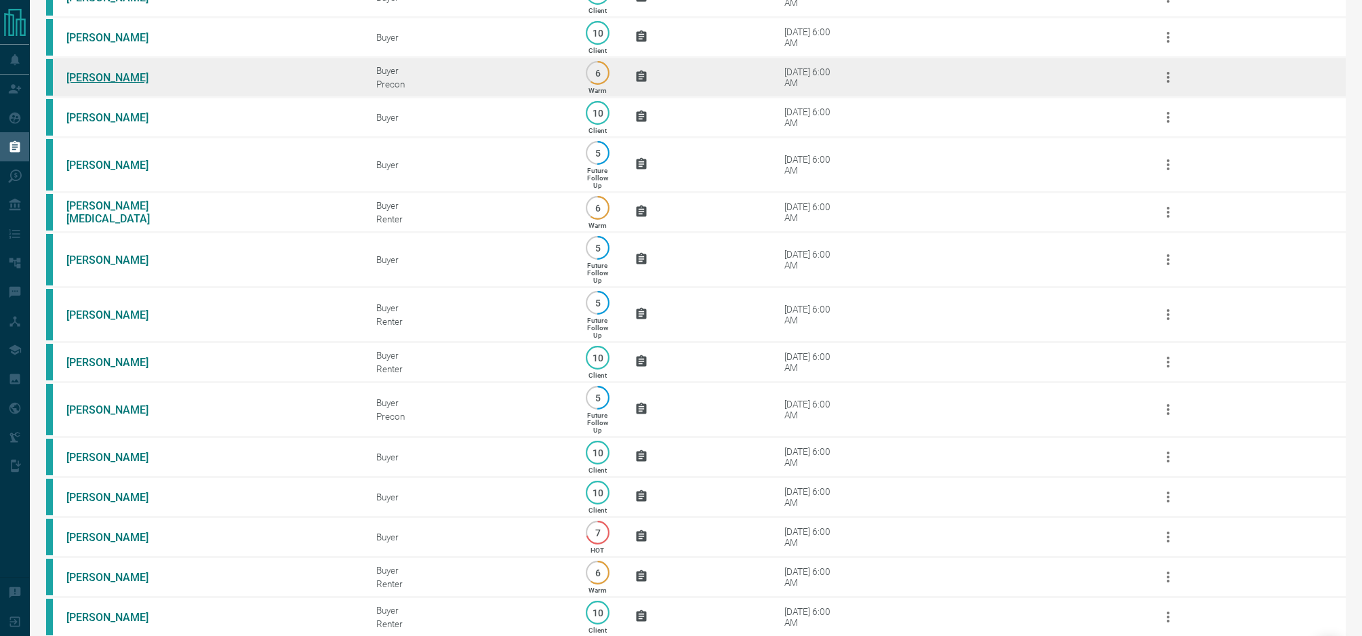
click at [94, 84] on link "[PERSON_NAME]" at bounding box center [117, 77] width 102 height 13
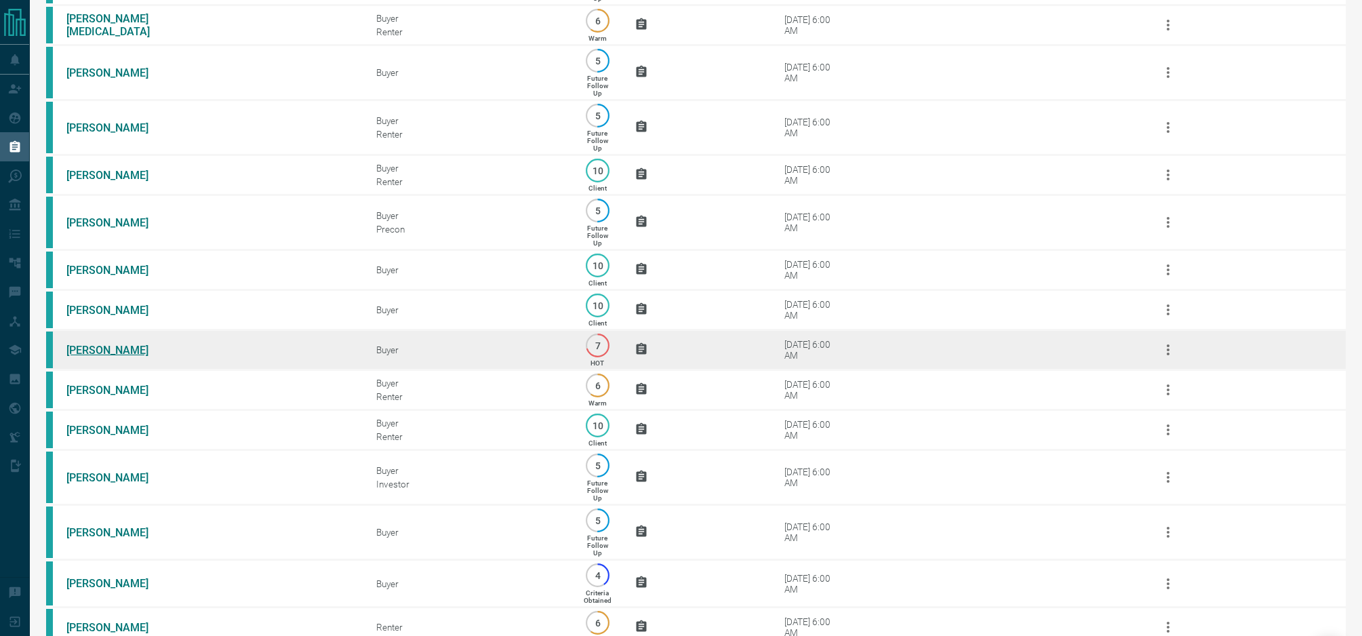
scroll to position [867, 0]
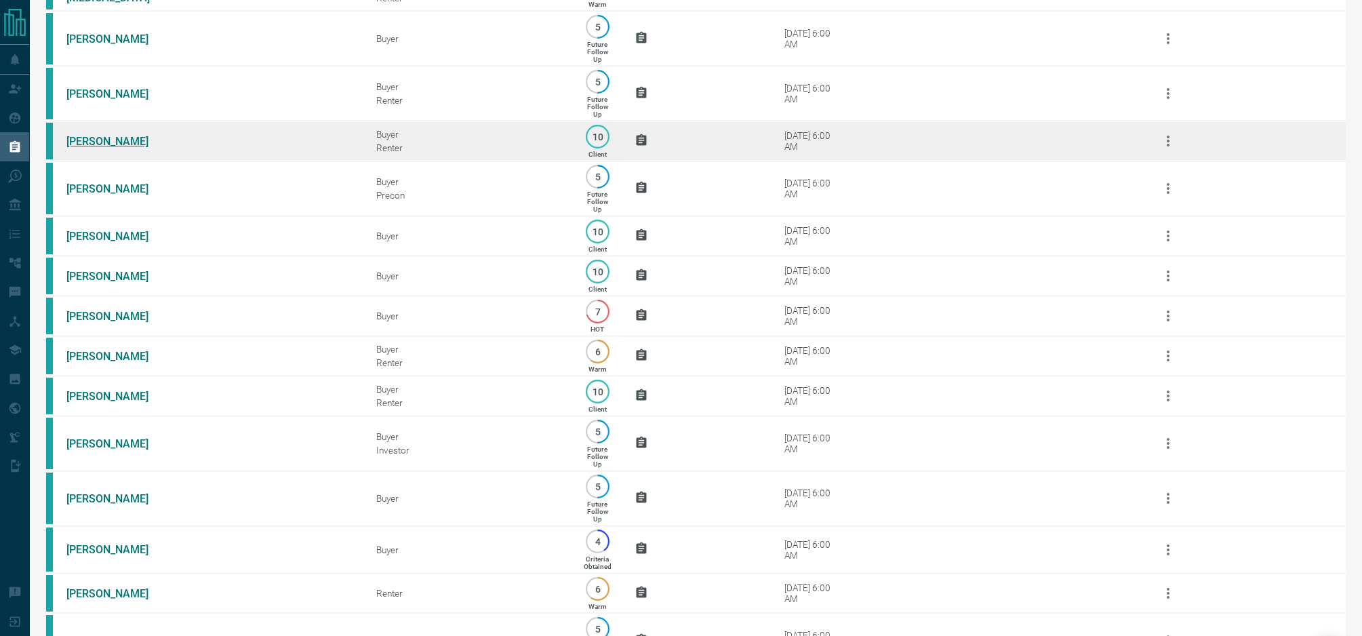
click at [106, 148] on link "[PERSON_NAME]" at bounding box center [117, 141] width 102 height 13
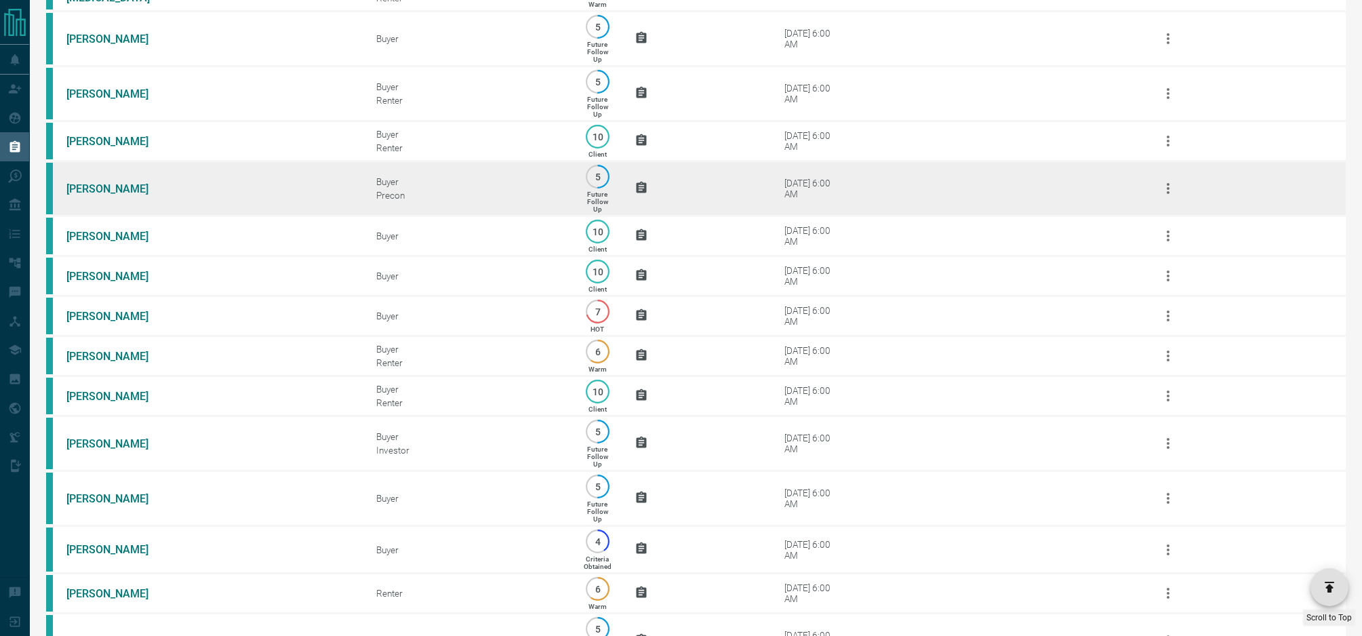
scroll to position [867, 0]
click at [101, 195] on link "[PERSON_NAME]" at bounding box center [117, 188] width 102 height 13
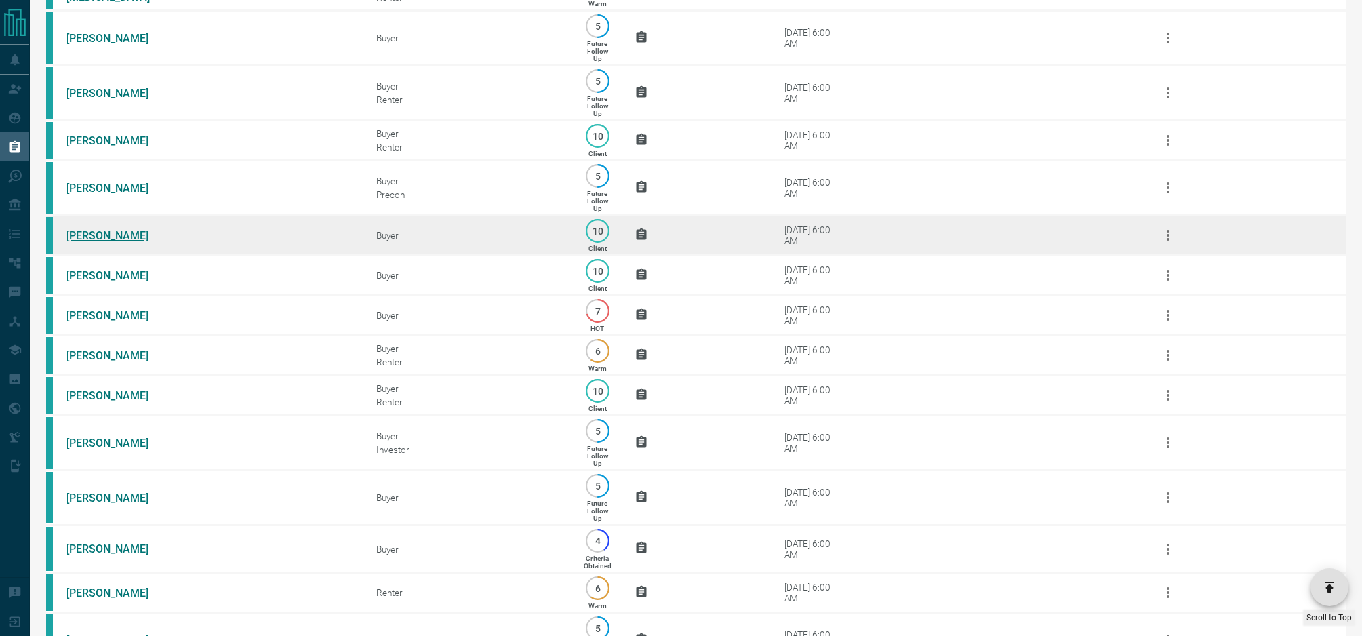
click at [93, 242] on link "[PERSON_NAME]" at bounding box center [117, 235] width 102 height 13
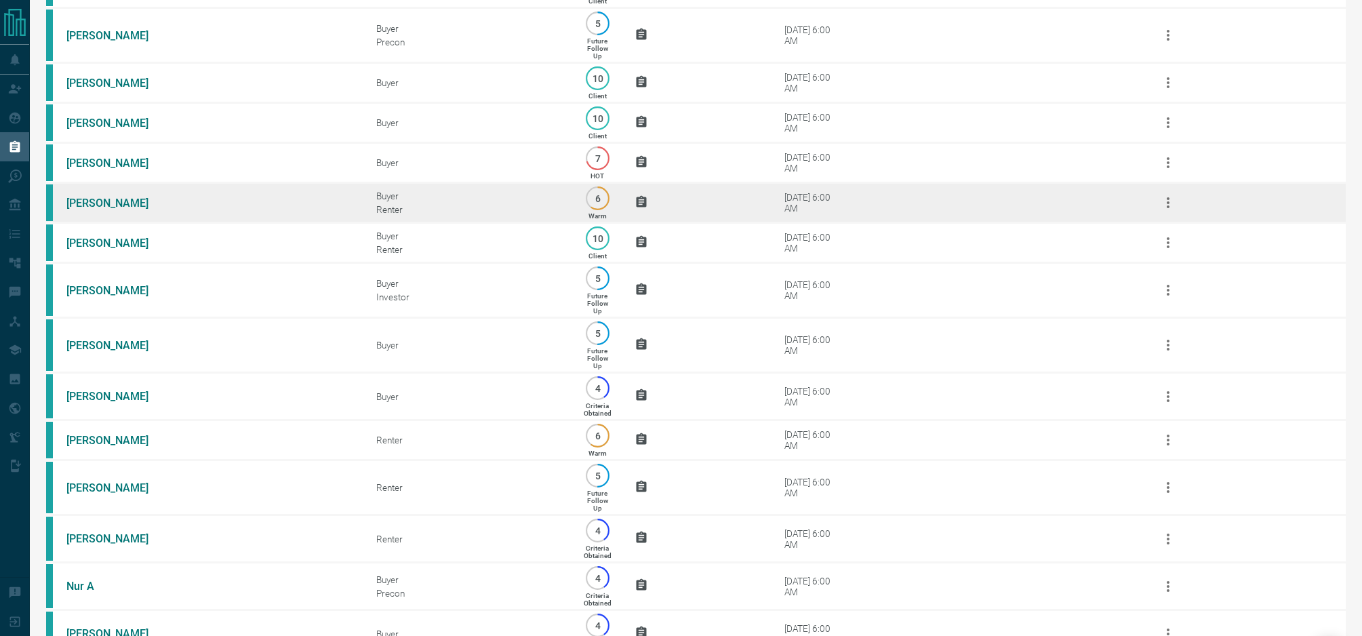
scroll to position [1034, 0]
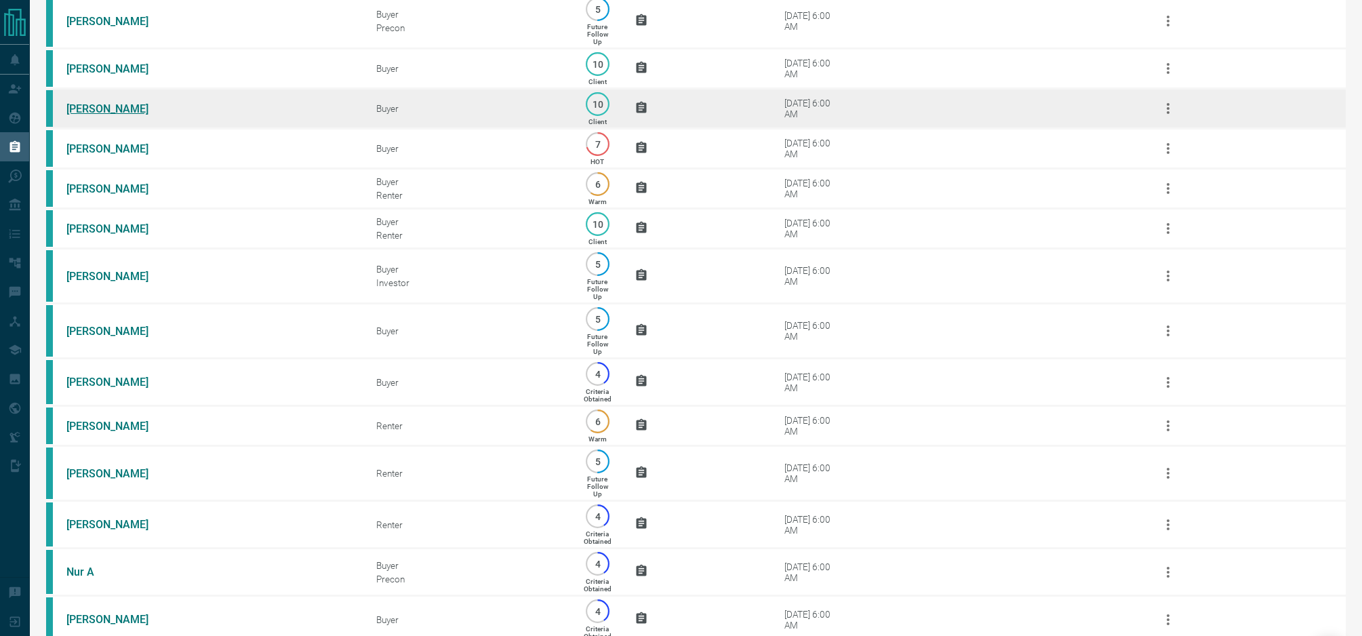
click at [102, 115] on link "[PERSON_NAME]" at bounding box center [117, 108] width 102 height 13
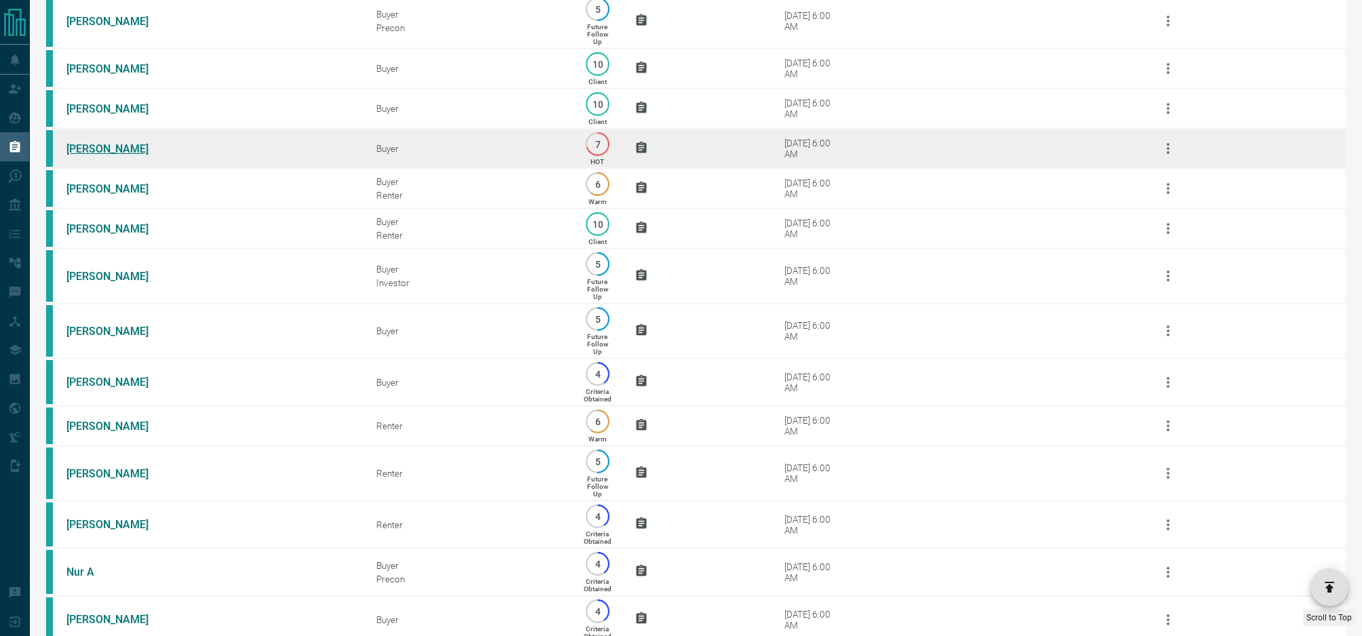
click at [138, 155] on link "[PERSON_NAME]" at bounding box center [117, 148] width 102 height 13
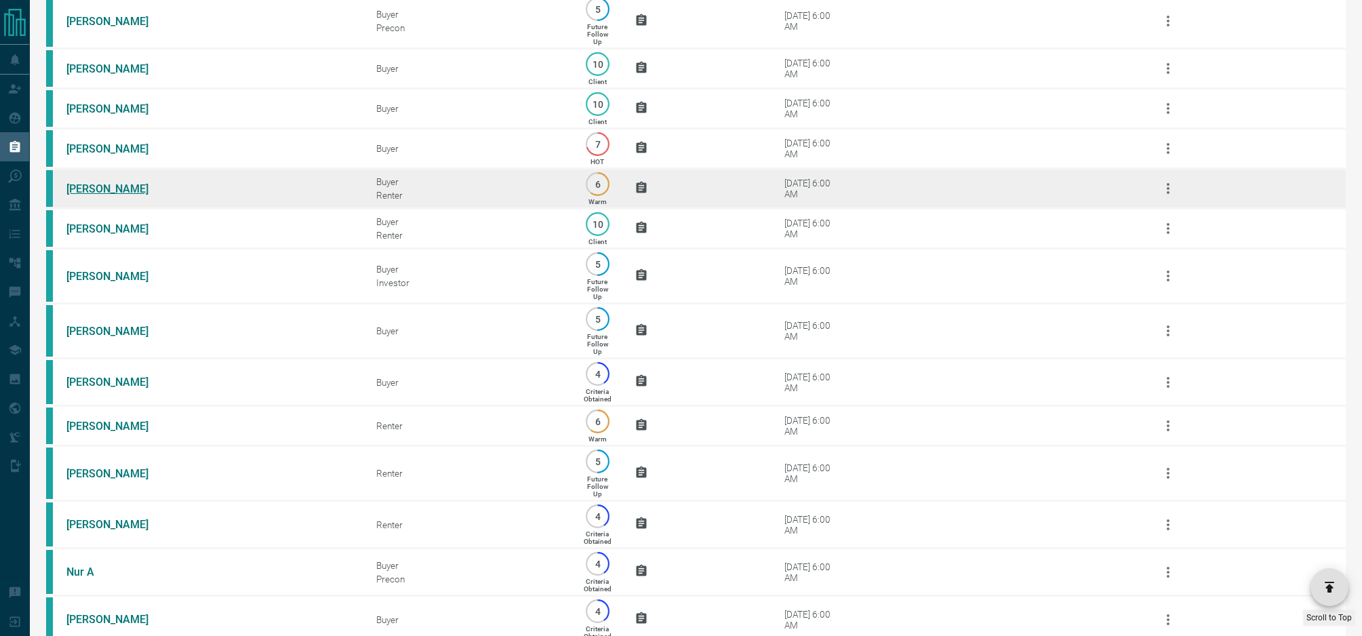
click at [83, 195] on link "[PERSON_NAME]" at bounding box center [117, 188] width 102 height 13
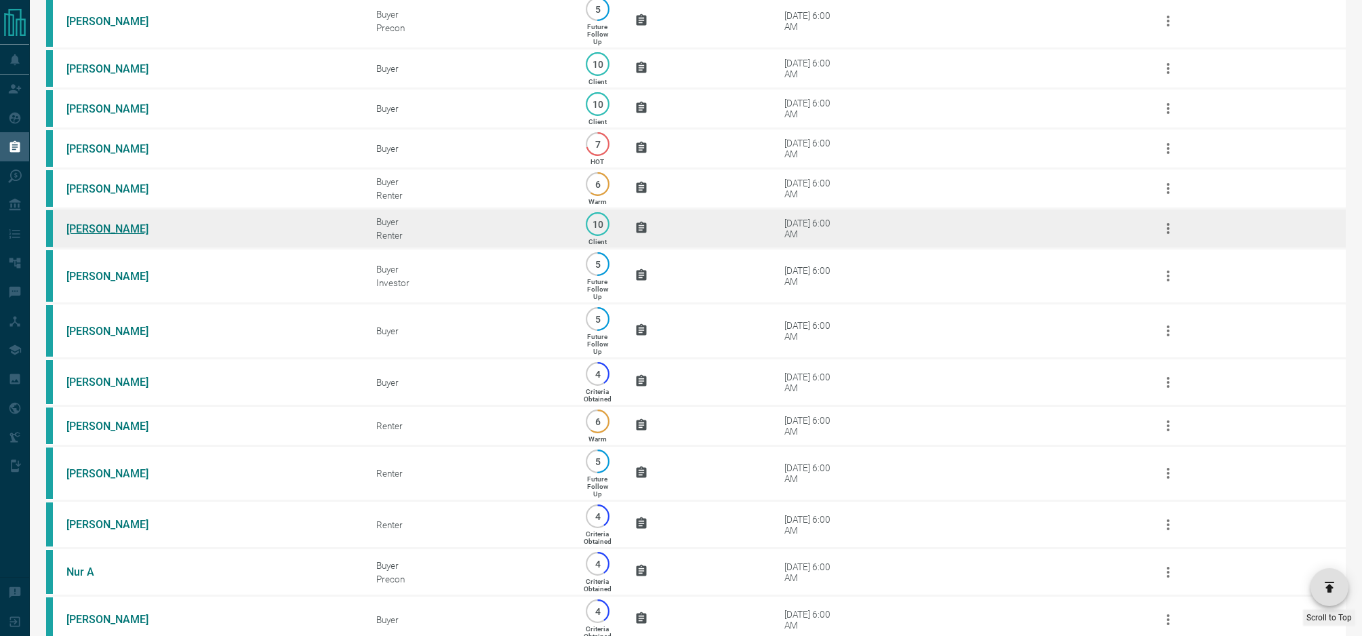
click at [111, 235] on link "[PERSON_NAME]" at bounding box center [117, 228] width 102 height 13
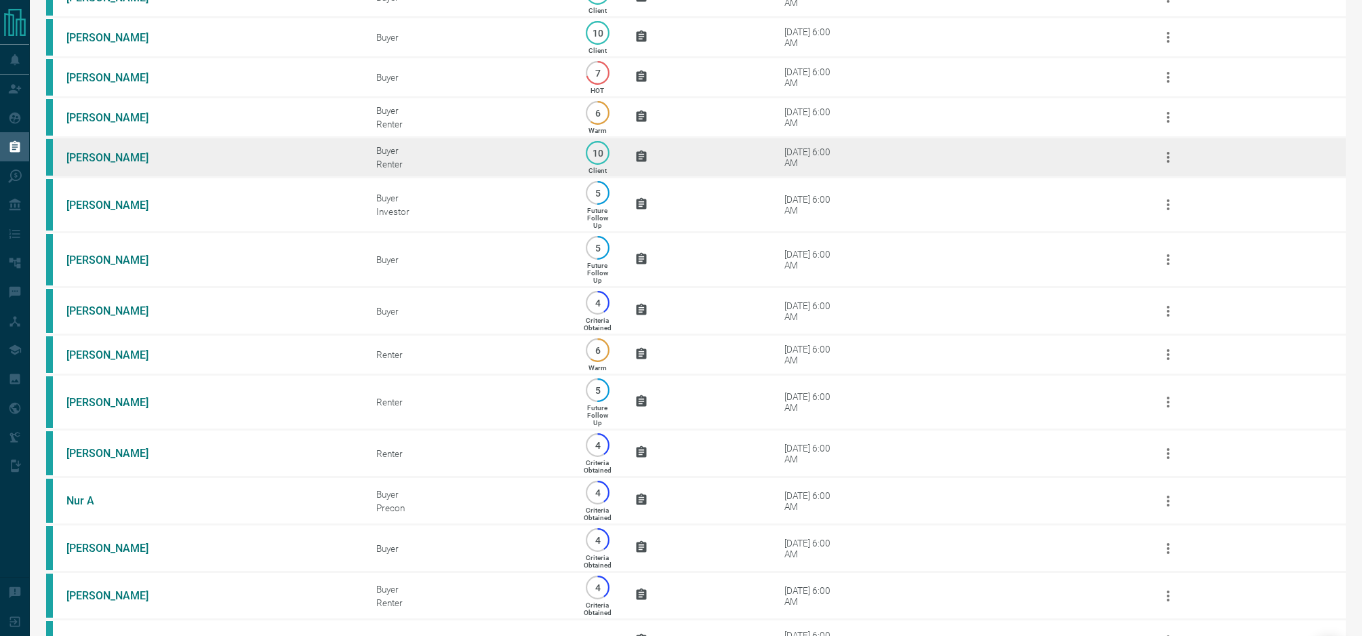
scroll to position [1296, 0]
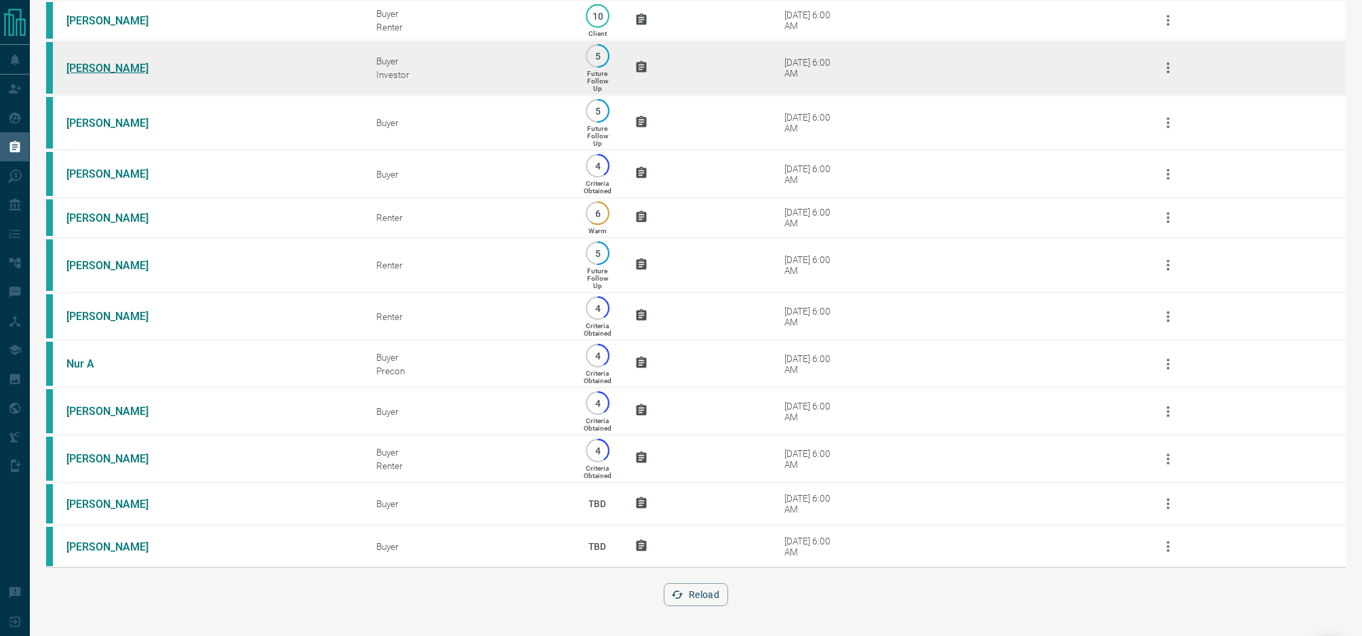
click at [107, 62] on link "[PERSON_NAME]" at bounding box center [117, 68] width 102 height 13
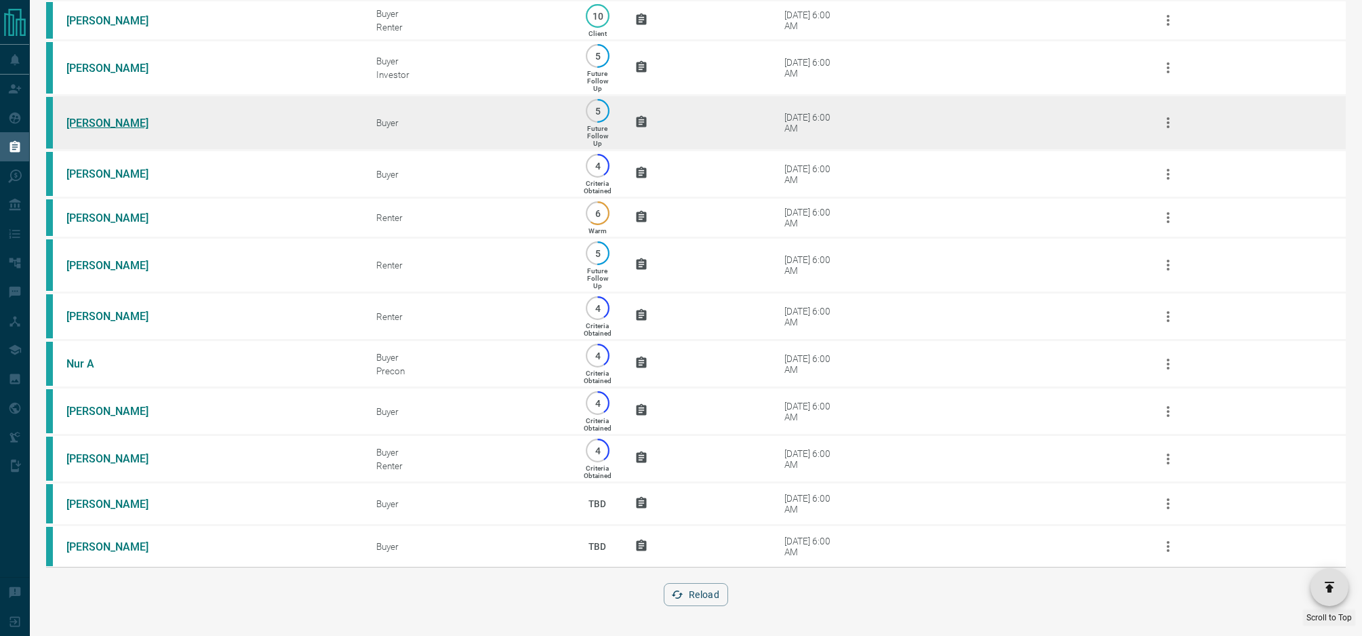
click at [134, 117] on link "[PERSON_NAME]" at bounding box center [117, 123] width 102 height 13
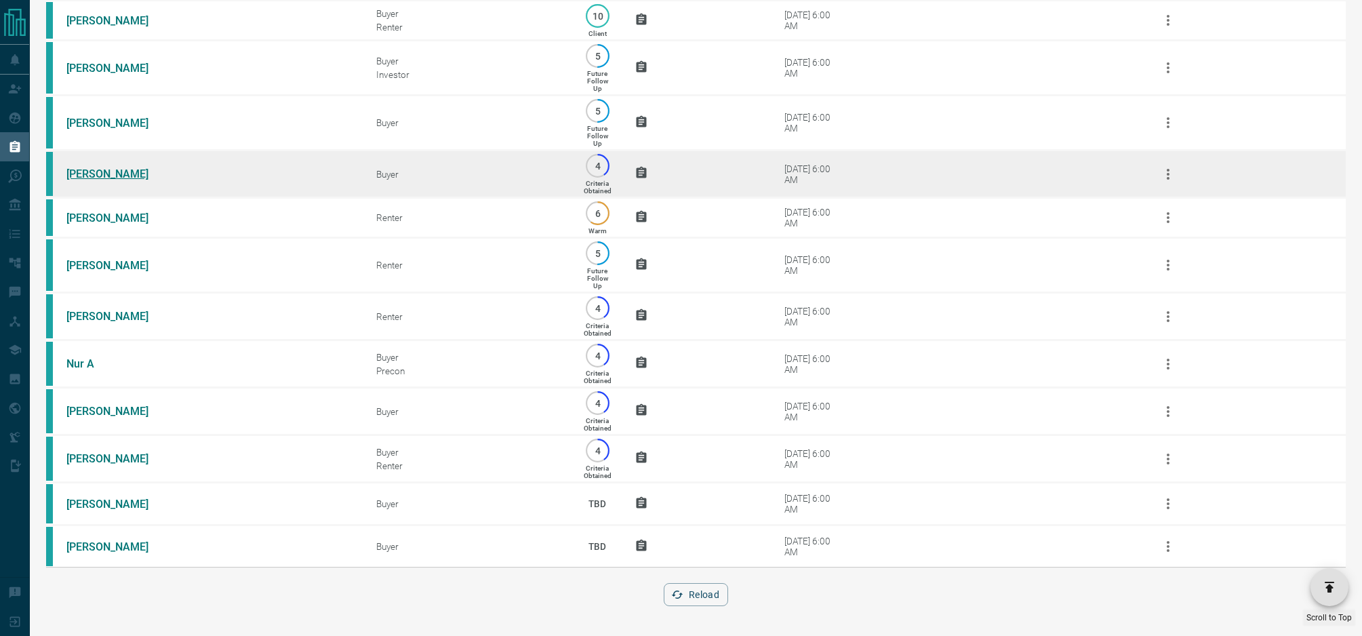
click at [127, 167] on link "[PERSON_NAME]" at bounding box center [117, 173] width 102 height 13
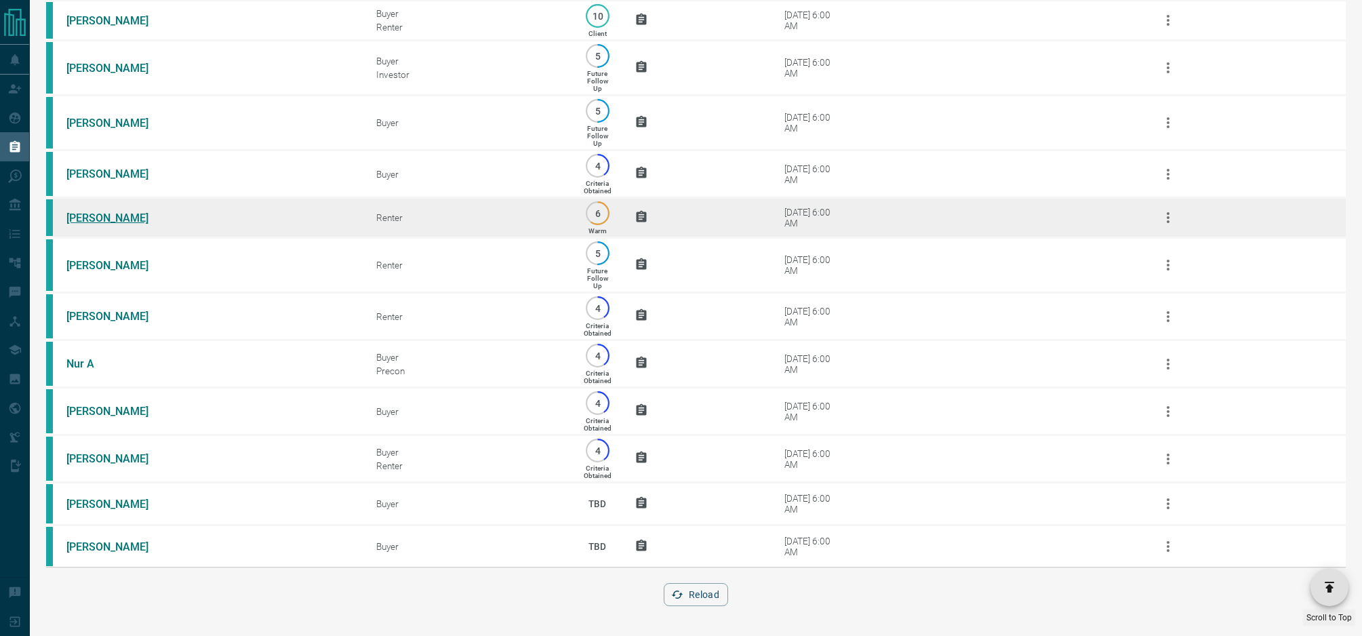
click at [100, 212] on link "[PERSON_NAME]" at bounding box center [117, 218] width 102 height 13
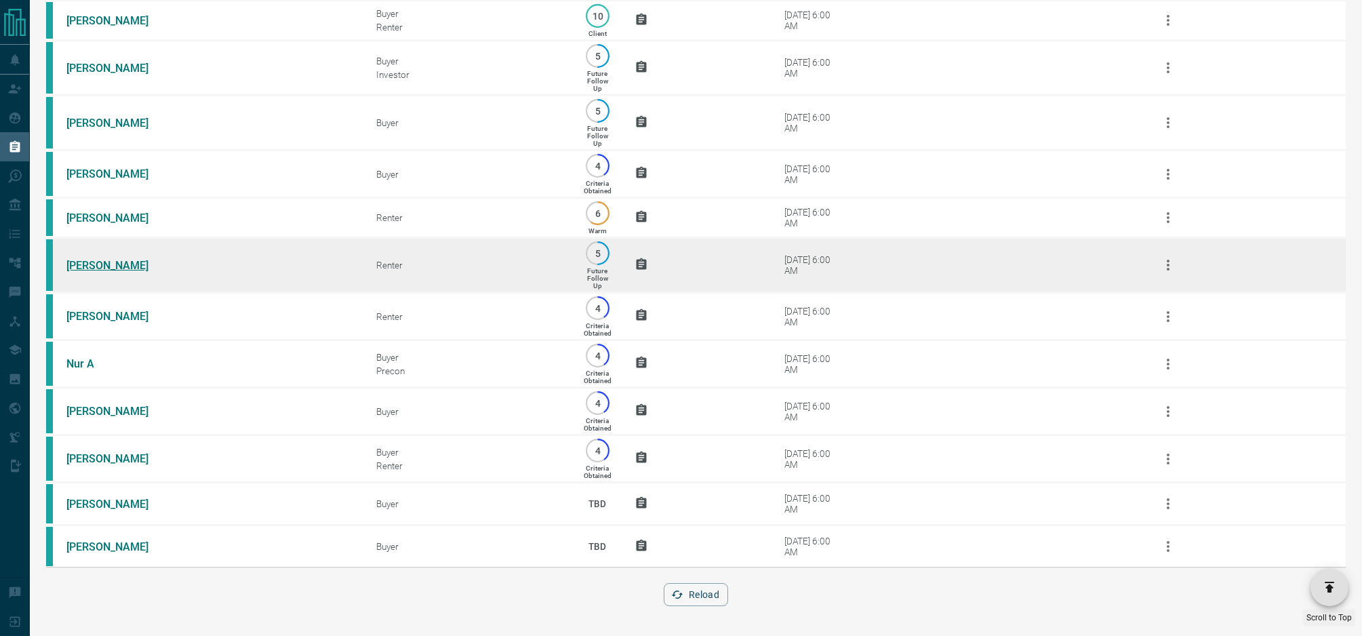
click at [96, 259] on link "[PERSON_NAME]" at bounding box center [117, 265] width 102 height 13
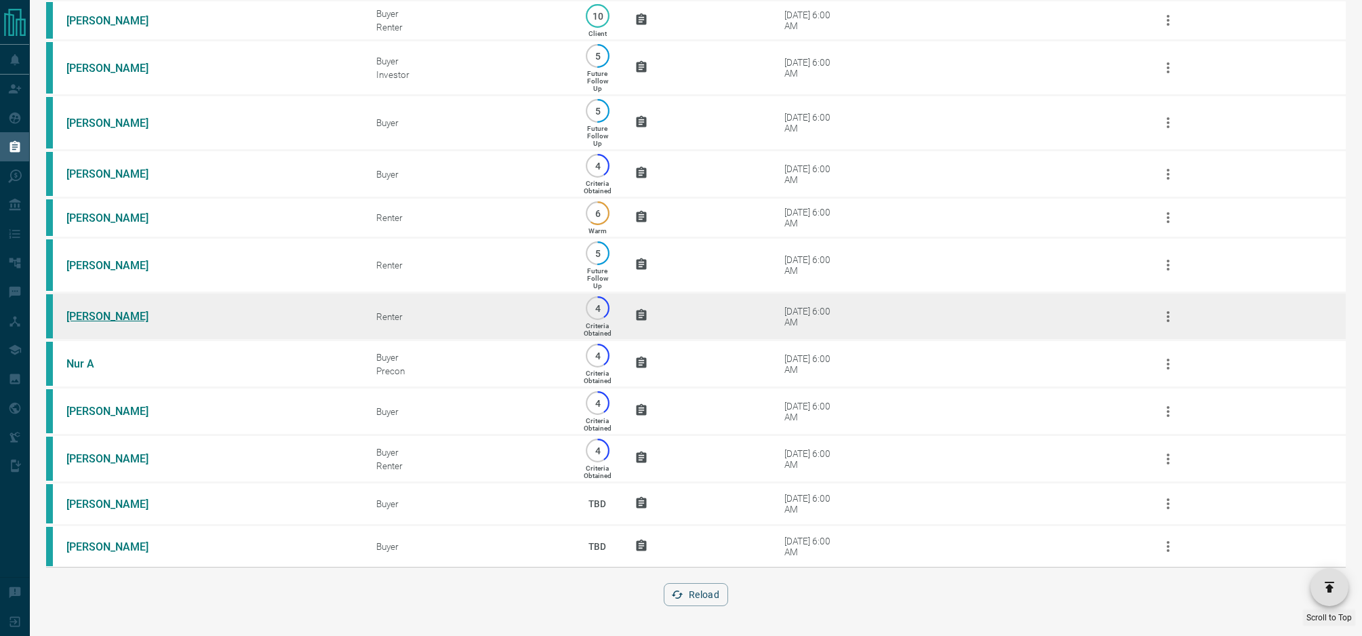
click at [92, 310] on link "[PERSON_NAME]" at bounding box center [117, 316] width 102 height 13
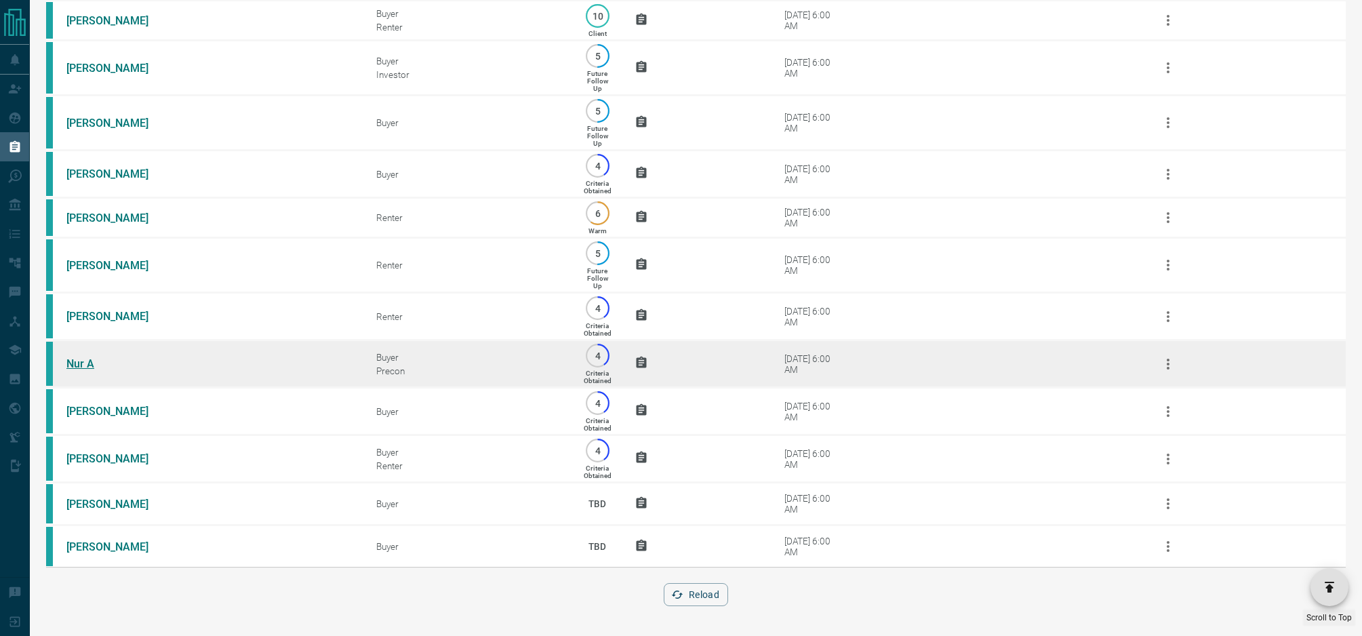
click at [77, 363] on link "Nur A" at bounding box center [117, 363] width 102 height 13
click at [71, 357] on link "Nur A" at bounding box center [117, 363] width 102 height 13
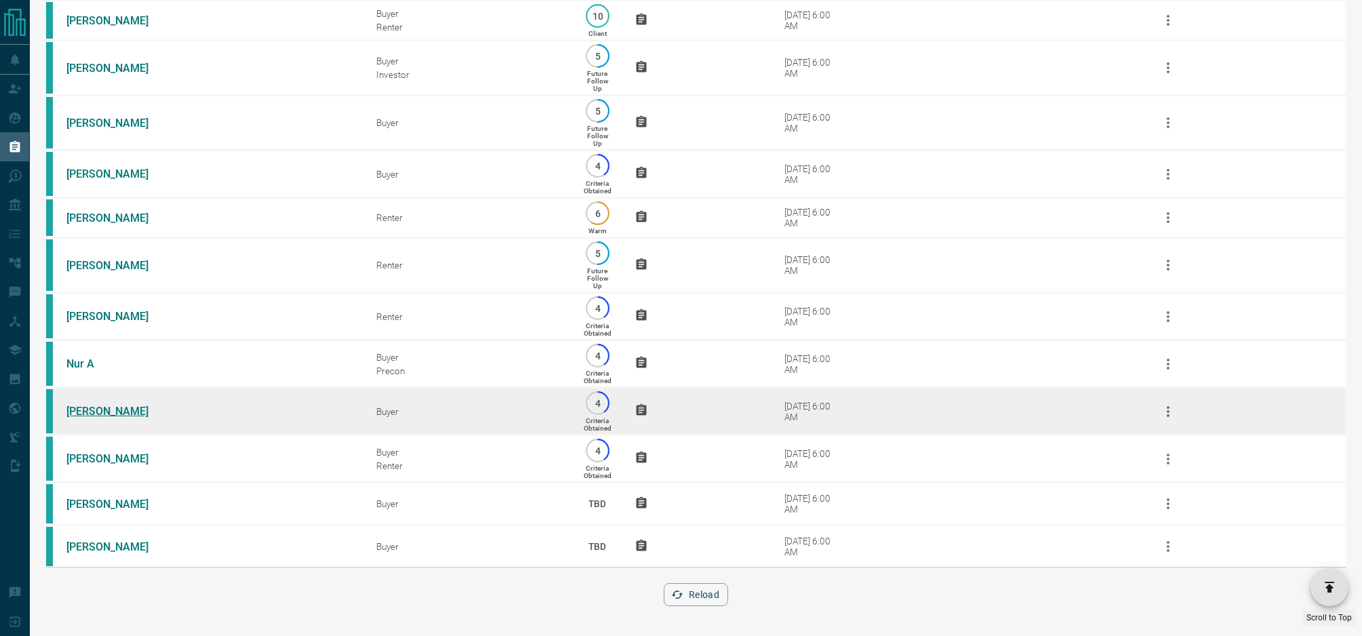
click at [100, 409] on link "[PERSON_NAME]" at bounding box center [117, 411] width 102 height 13
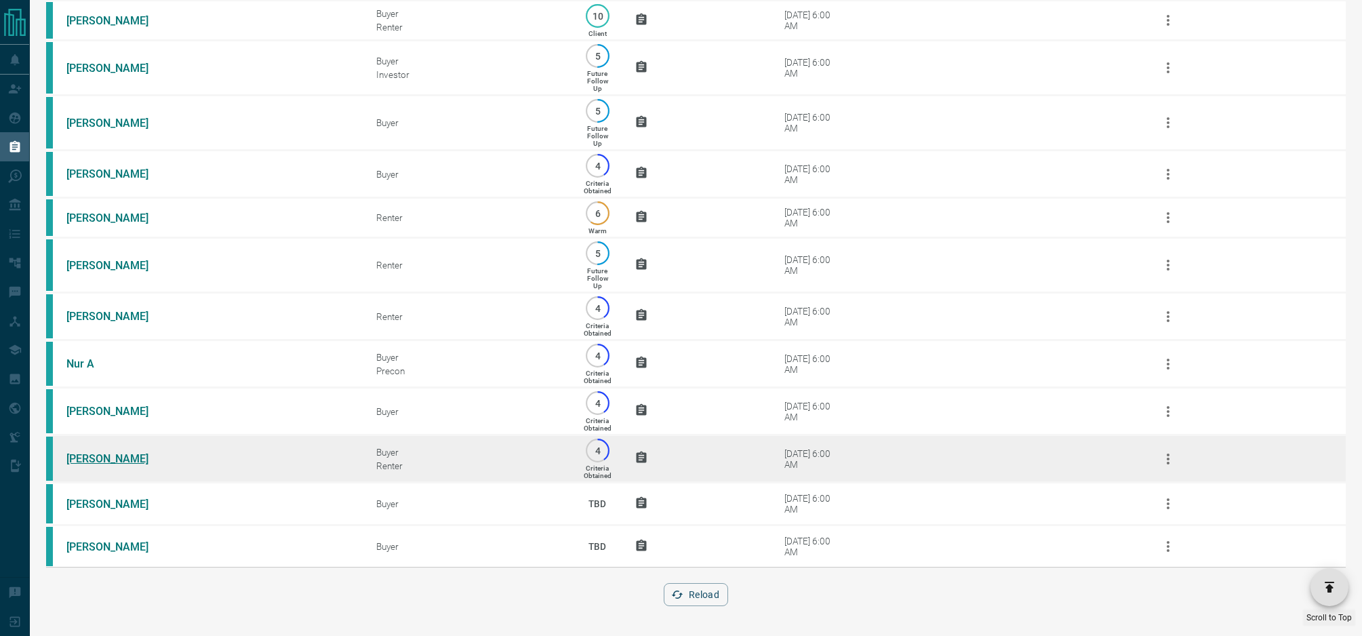
click at [92, 462] on link "[PERSON_NAME]" at bounding box center [117, 458] width 102 height 13
